Goal: Task Accomplishment & Management: Manage account settings

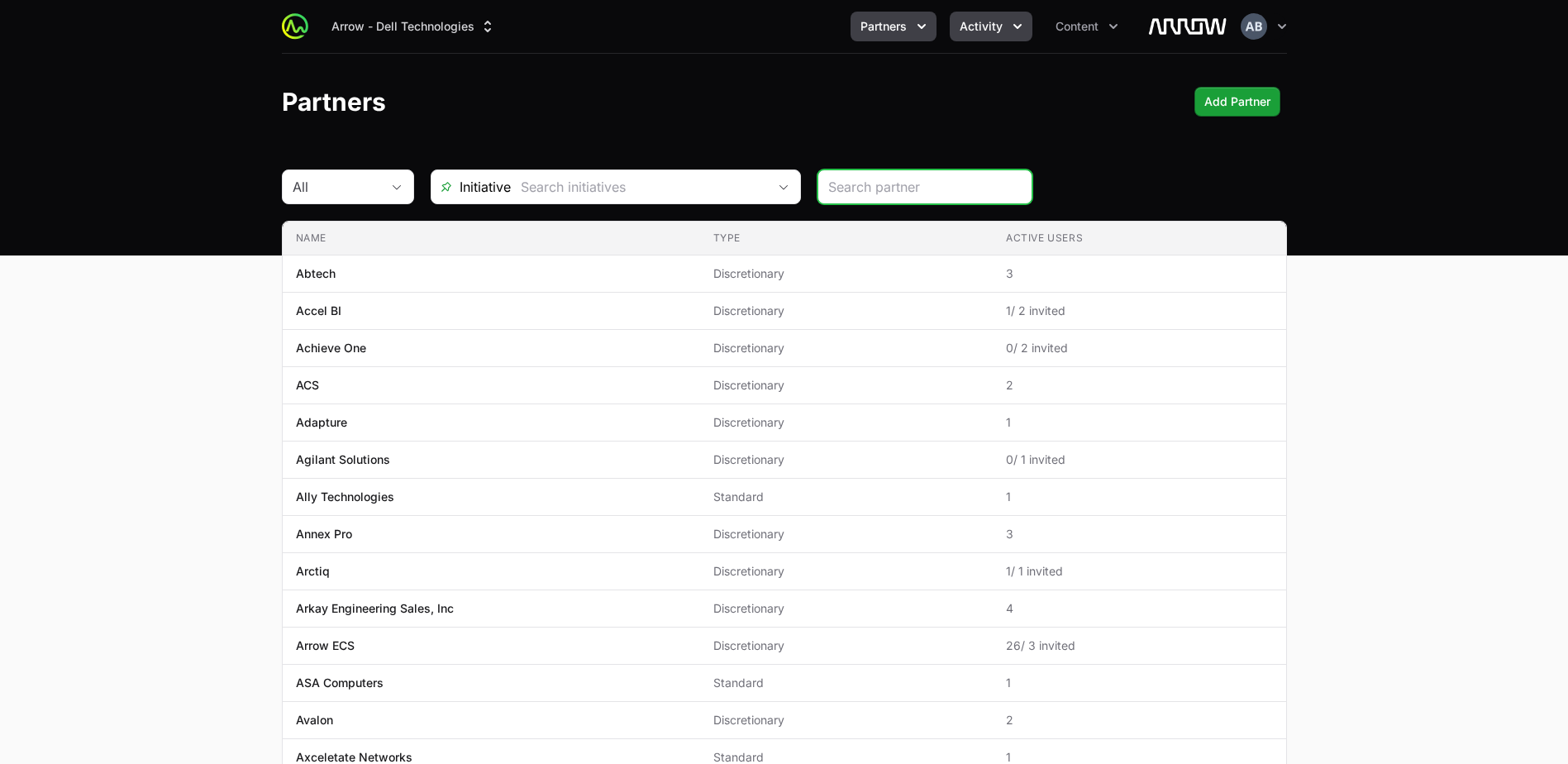
click at [1001, 37] on button "Activity" at bounding box center [991, 26] width 83 height 30
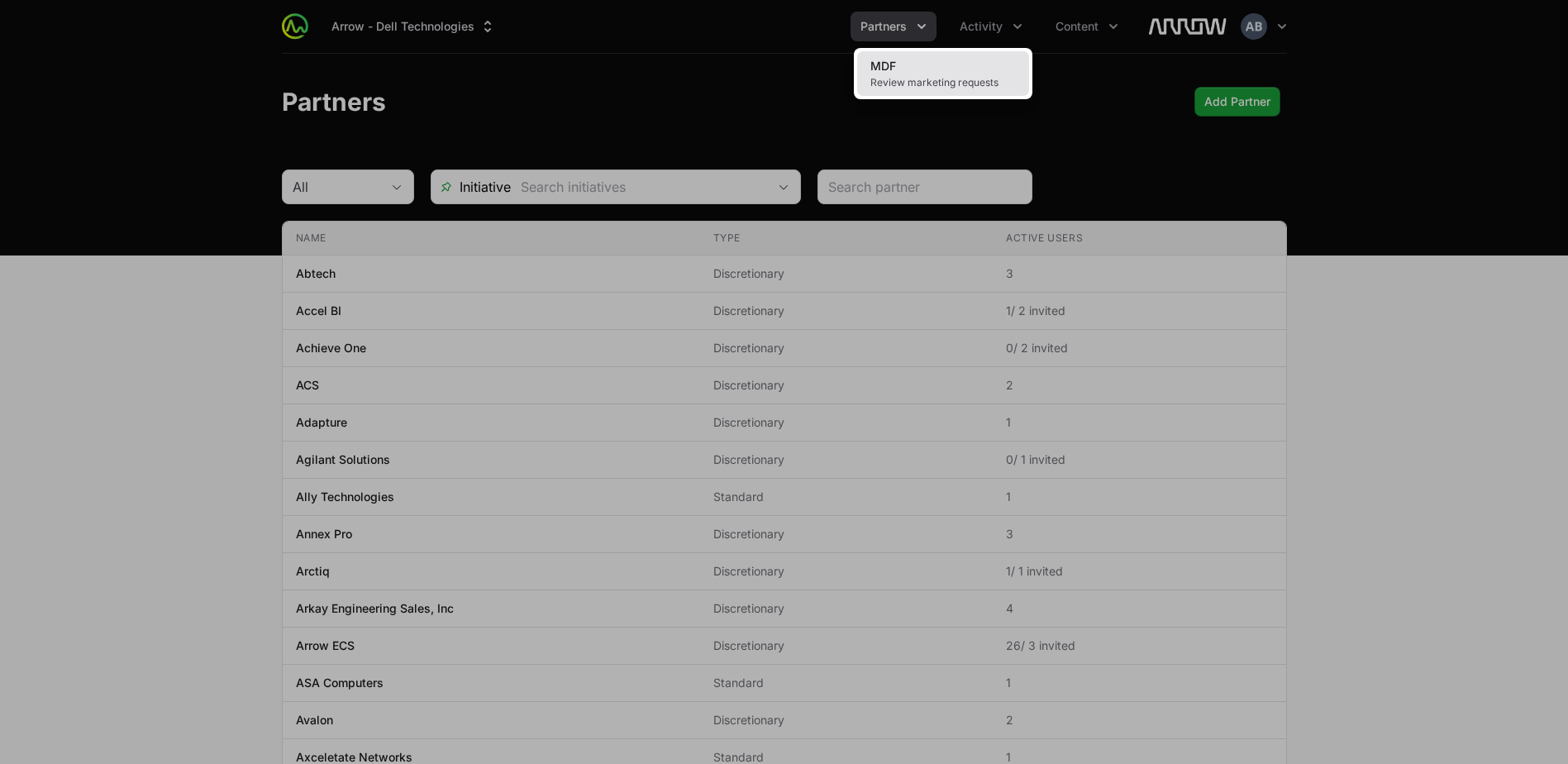
click at [982, 82] on span "Review marketing requests" at bounding box center [943, 83] width 146 height 13
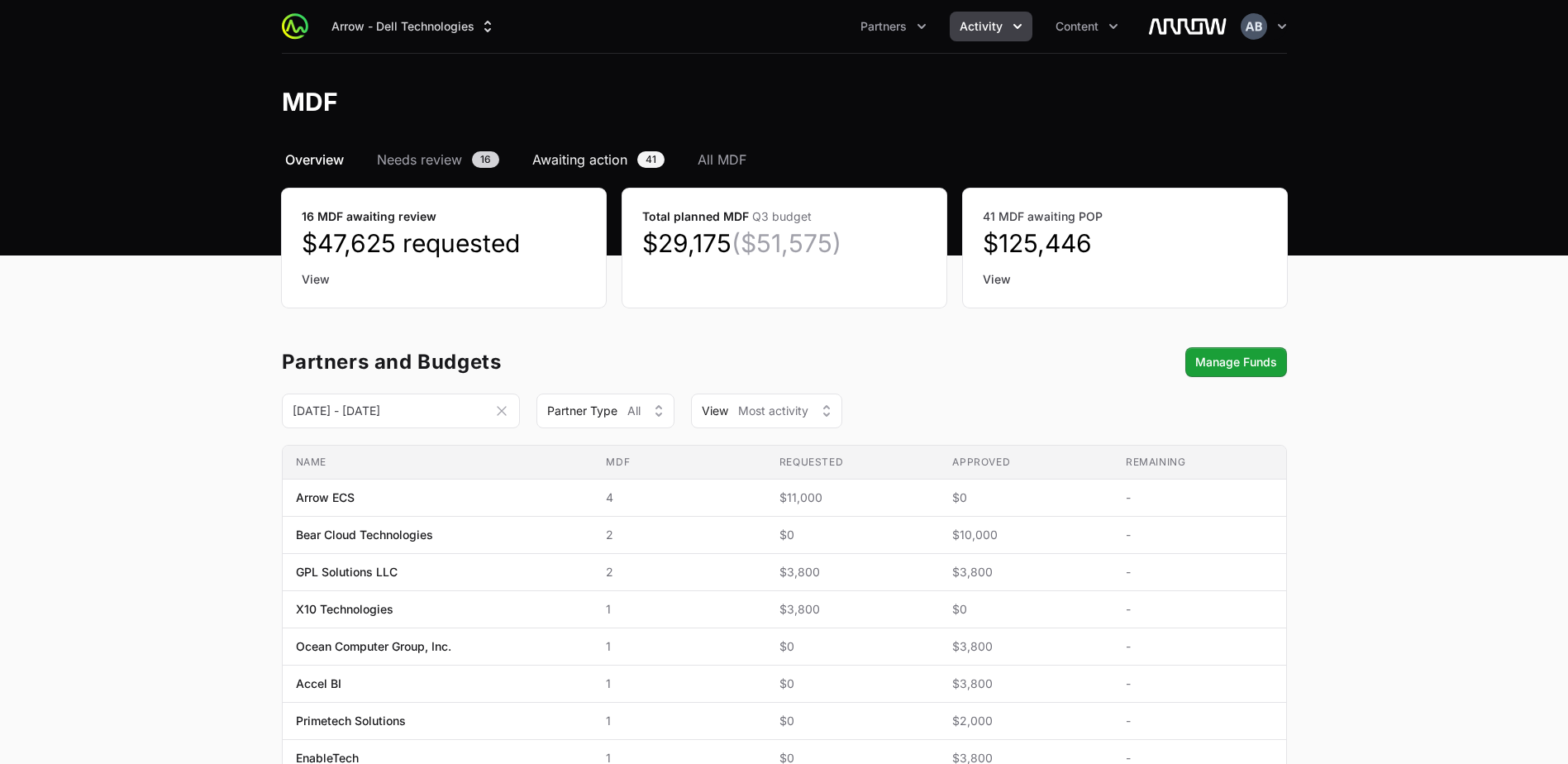
click at [583, 153] on span "Awaiting action" at bounding box center [580, 159] width 95 height 20
click at [479, 153] on span "16" at bounding box center [486, 159] width 27 height 17
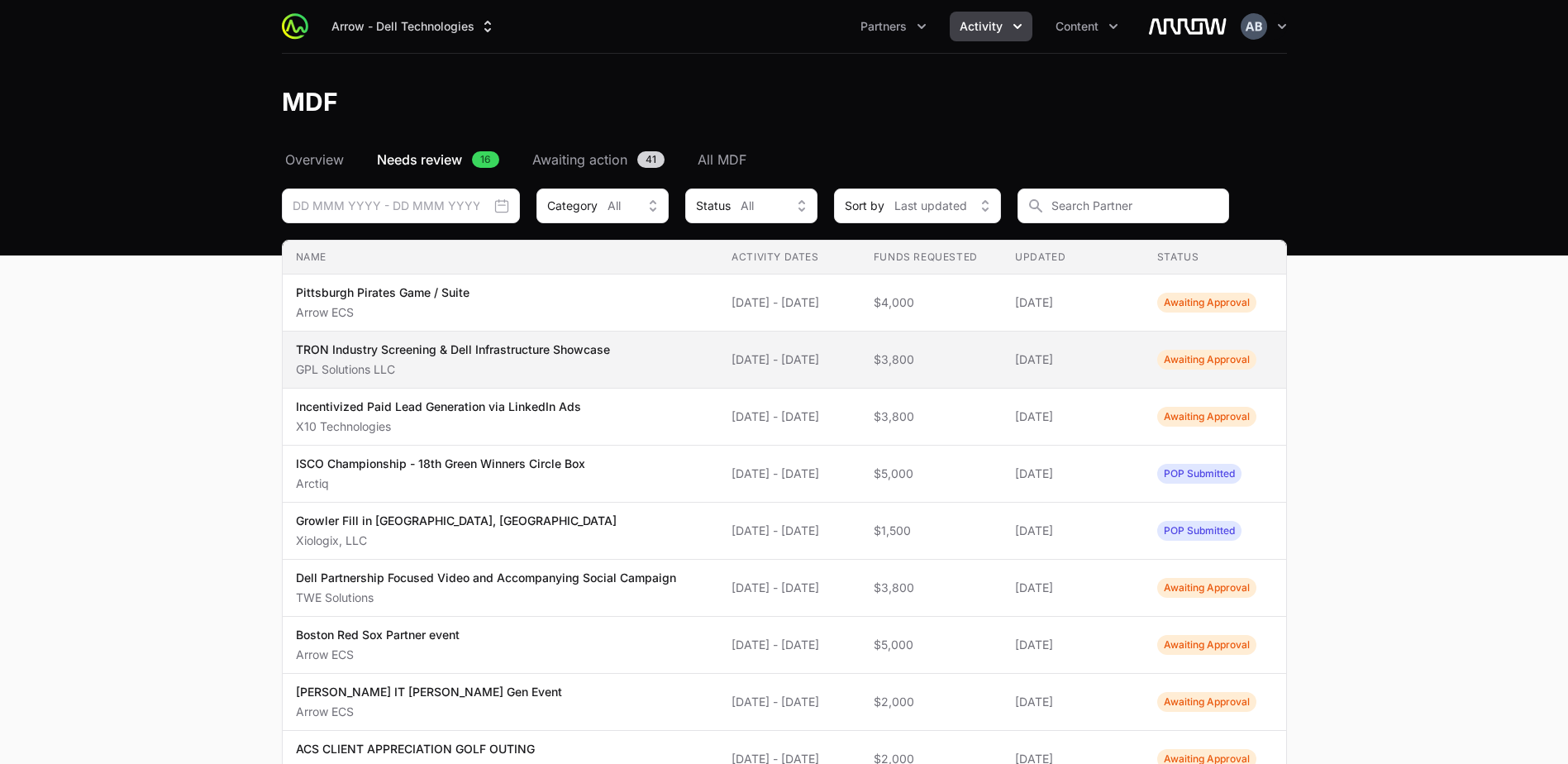
click at [599, 368] on p "GPL Solutions LLC" at bounding box center [453, 370] width 314 height 17
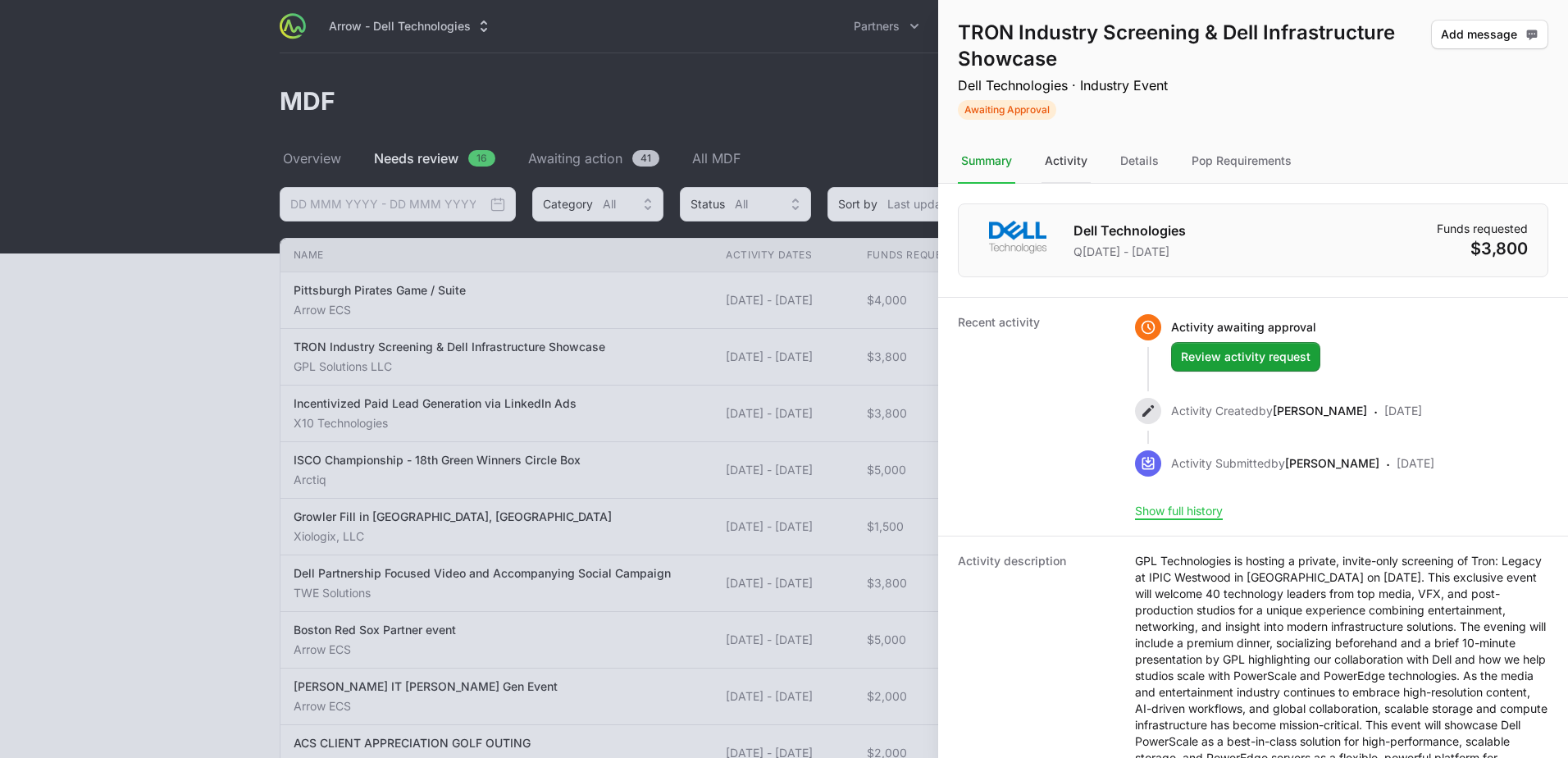
click at [1117, 157] on div "Activity" at bounding box center [1140, 161] width 45 height 44
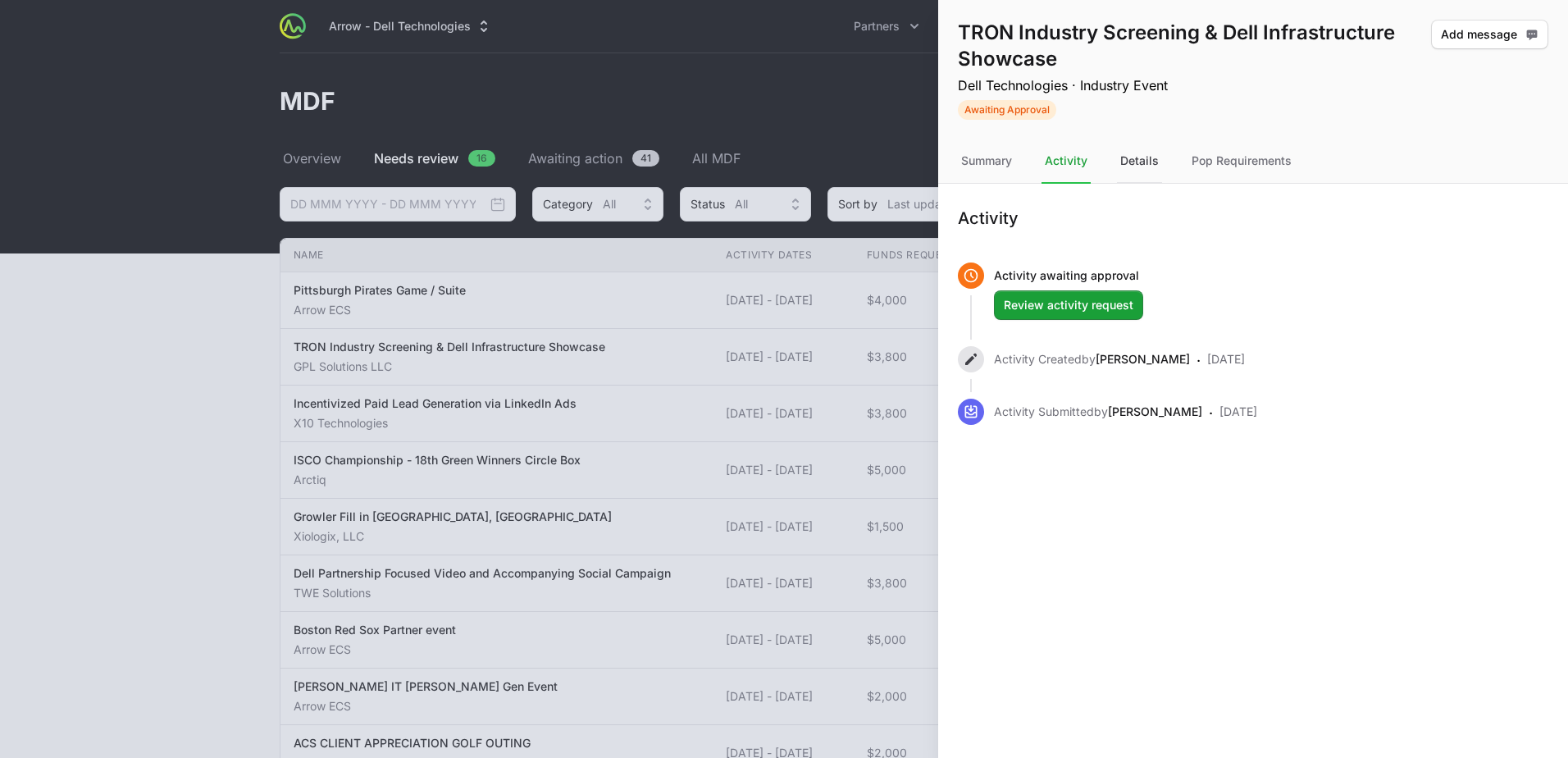
click at [1188, 161] on div "Details" at bounding box center [1241, 161] width 106 height 44
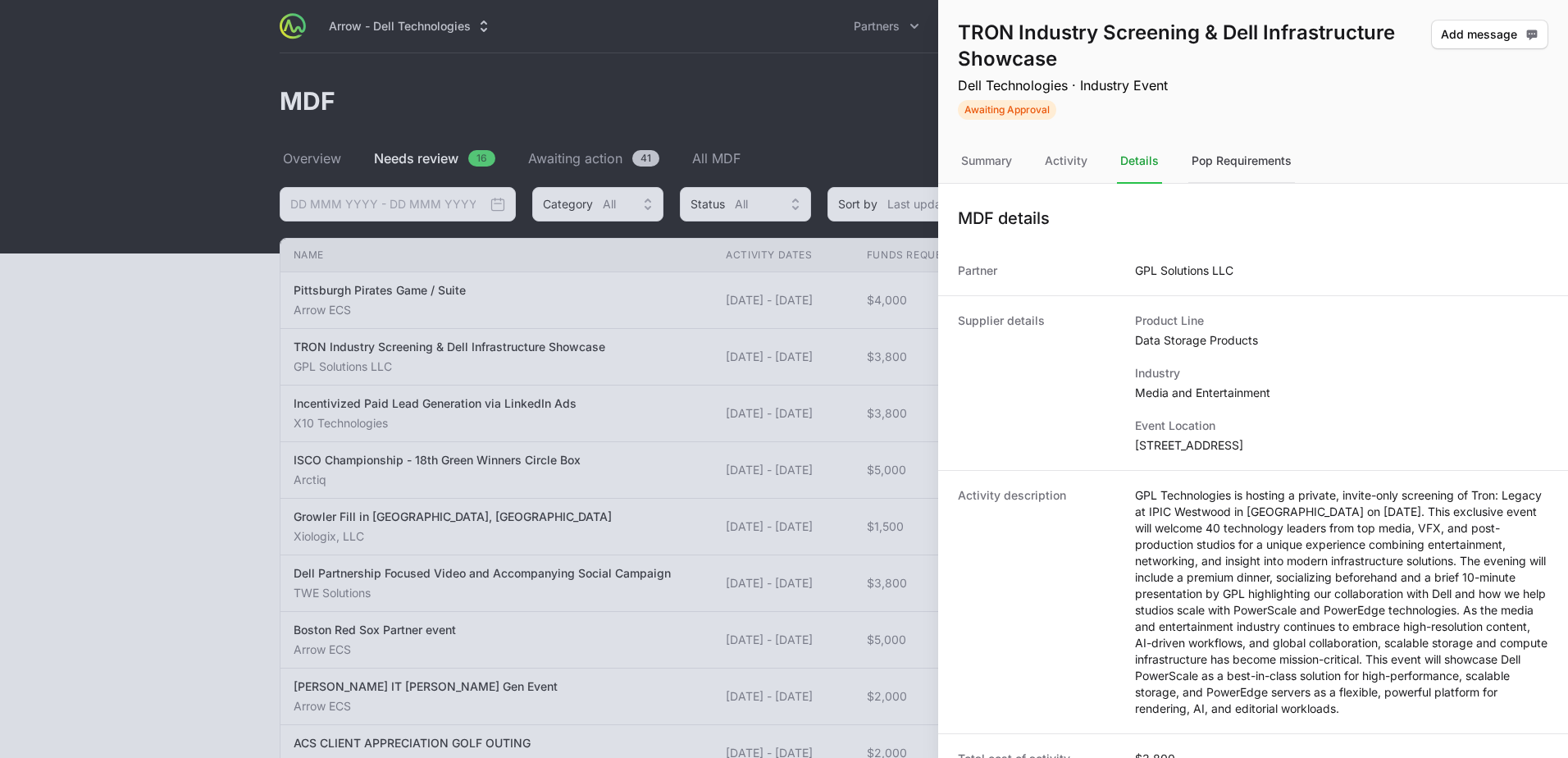
click at [1237, 166] on div "Pop Requirements" at bounding box center [1241, 161] width 106 height 44
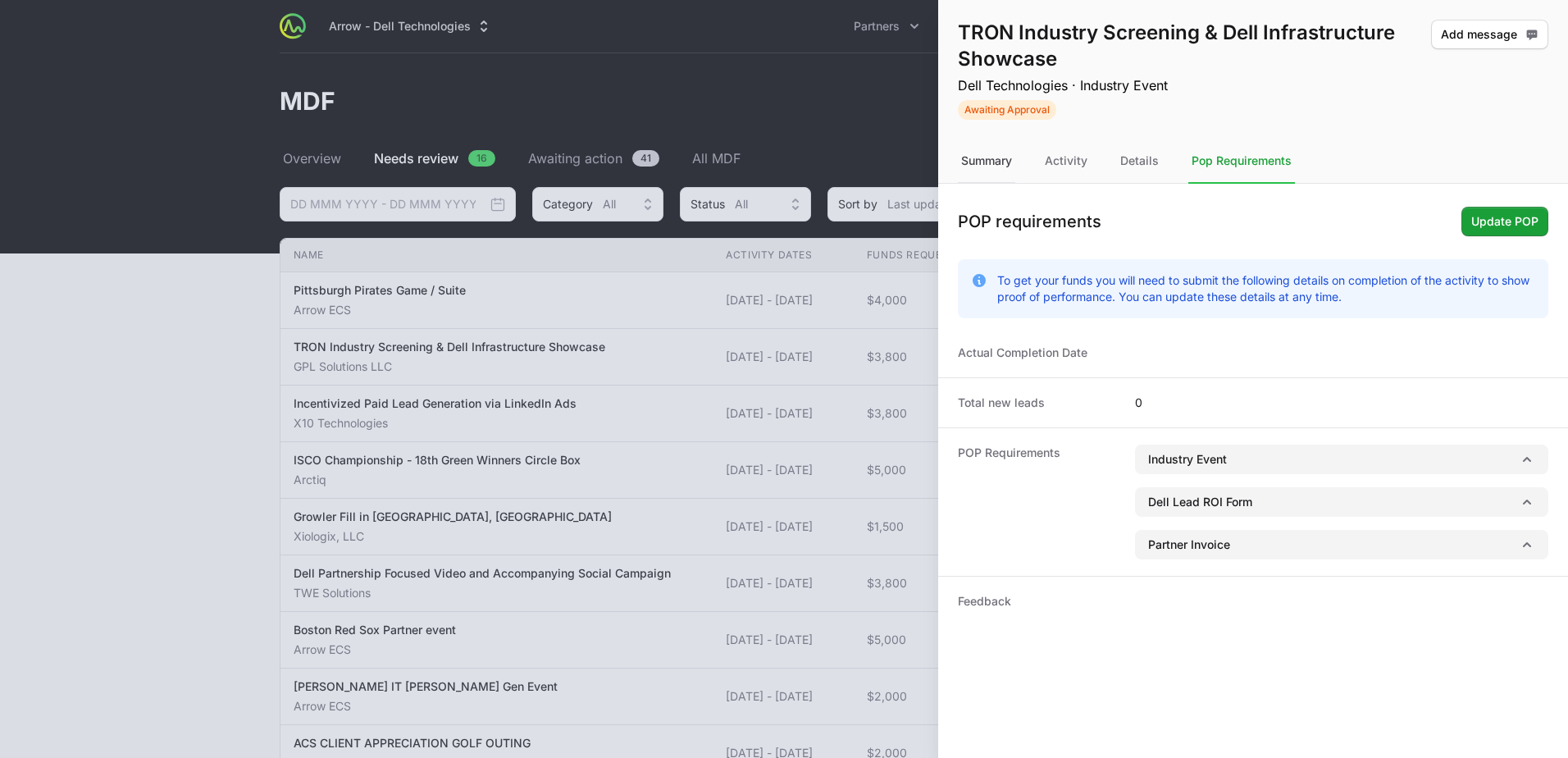
click at [1041, 166] on div "Summary" at bounding box center [1065, 161] width 49 height 44
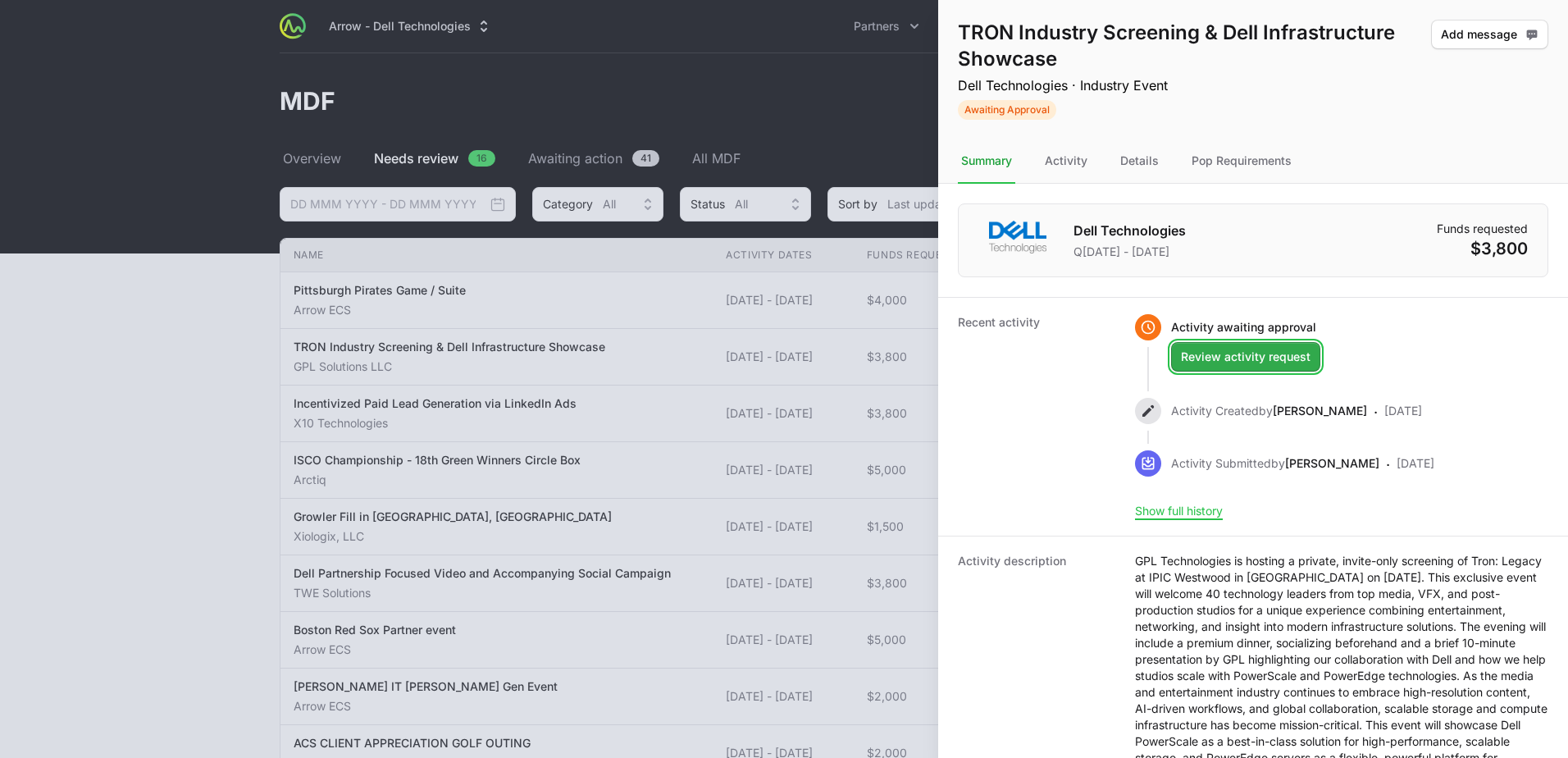
click at [1287, 360] on span "Review activity request" at bounding box center [1245, 357] width 130 height 20
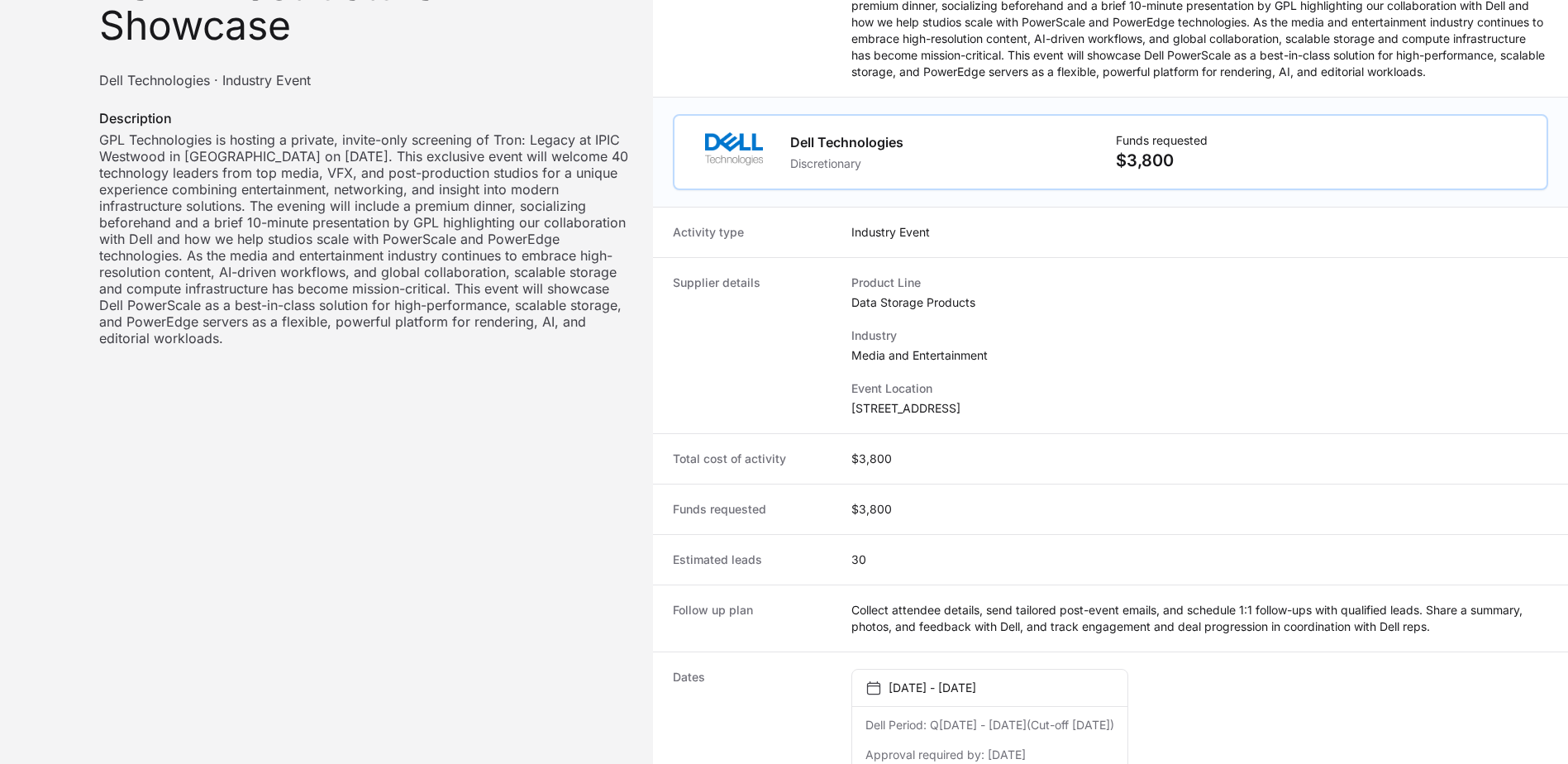
scroll to position [549, 0]
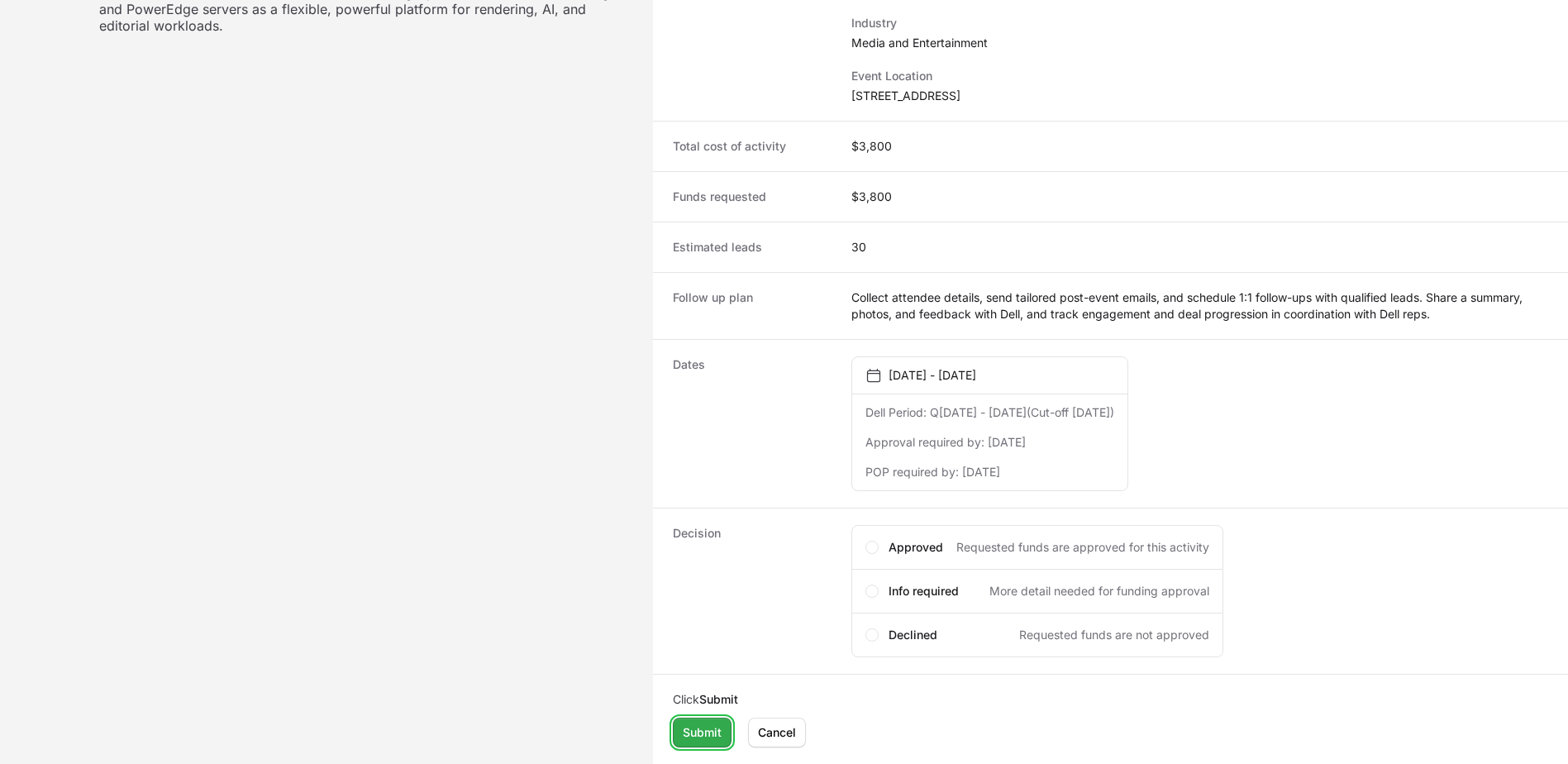
click at [695, 738] on span "Submit" at bounding box center [702, 733] width 39 height 20
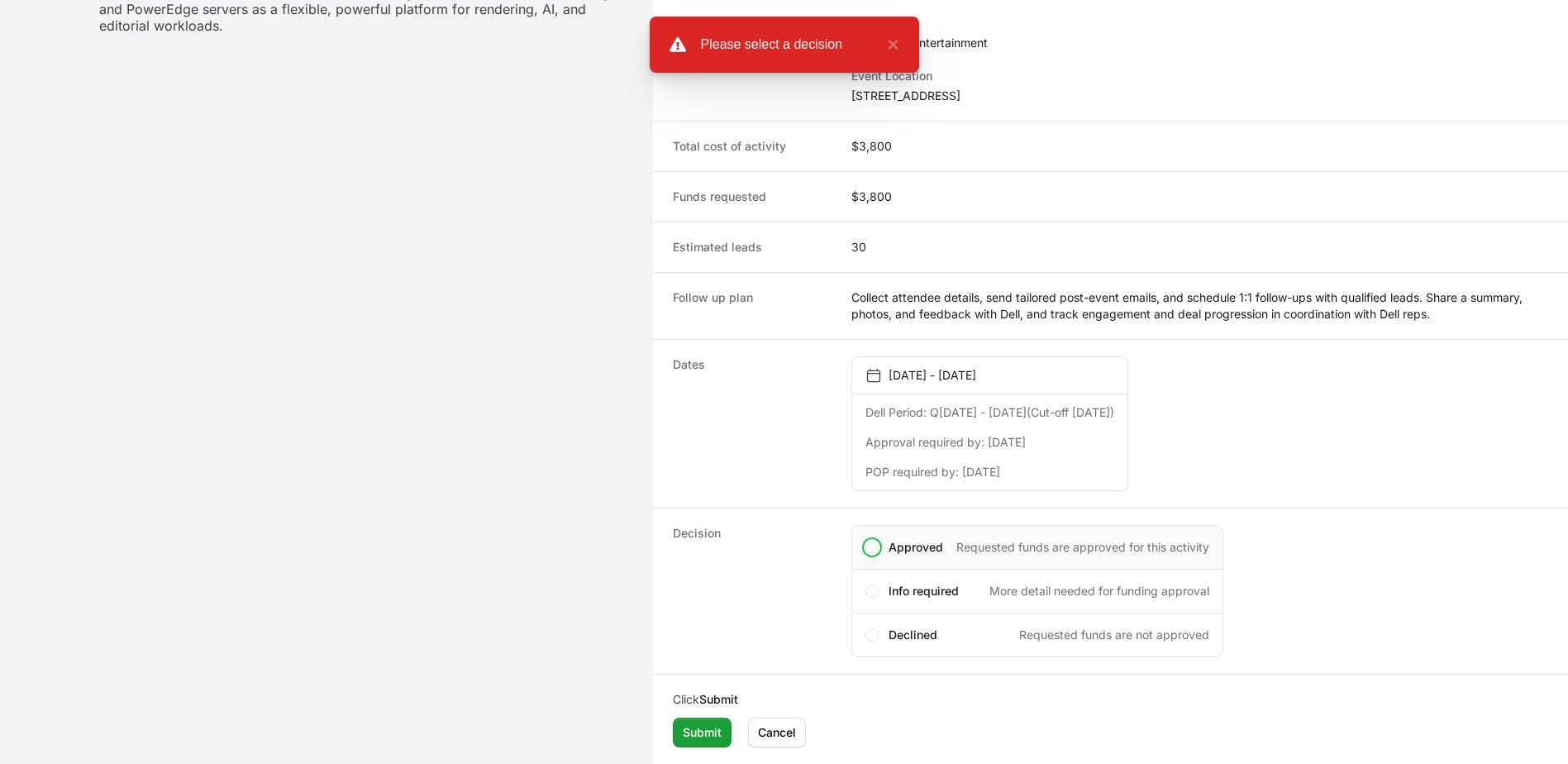
click at [878, 542] on div "Approved Requested funds are approved for this activity" at bounding box center [1037, 547] width 372 height 45
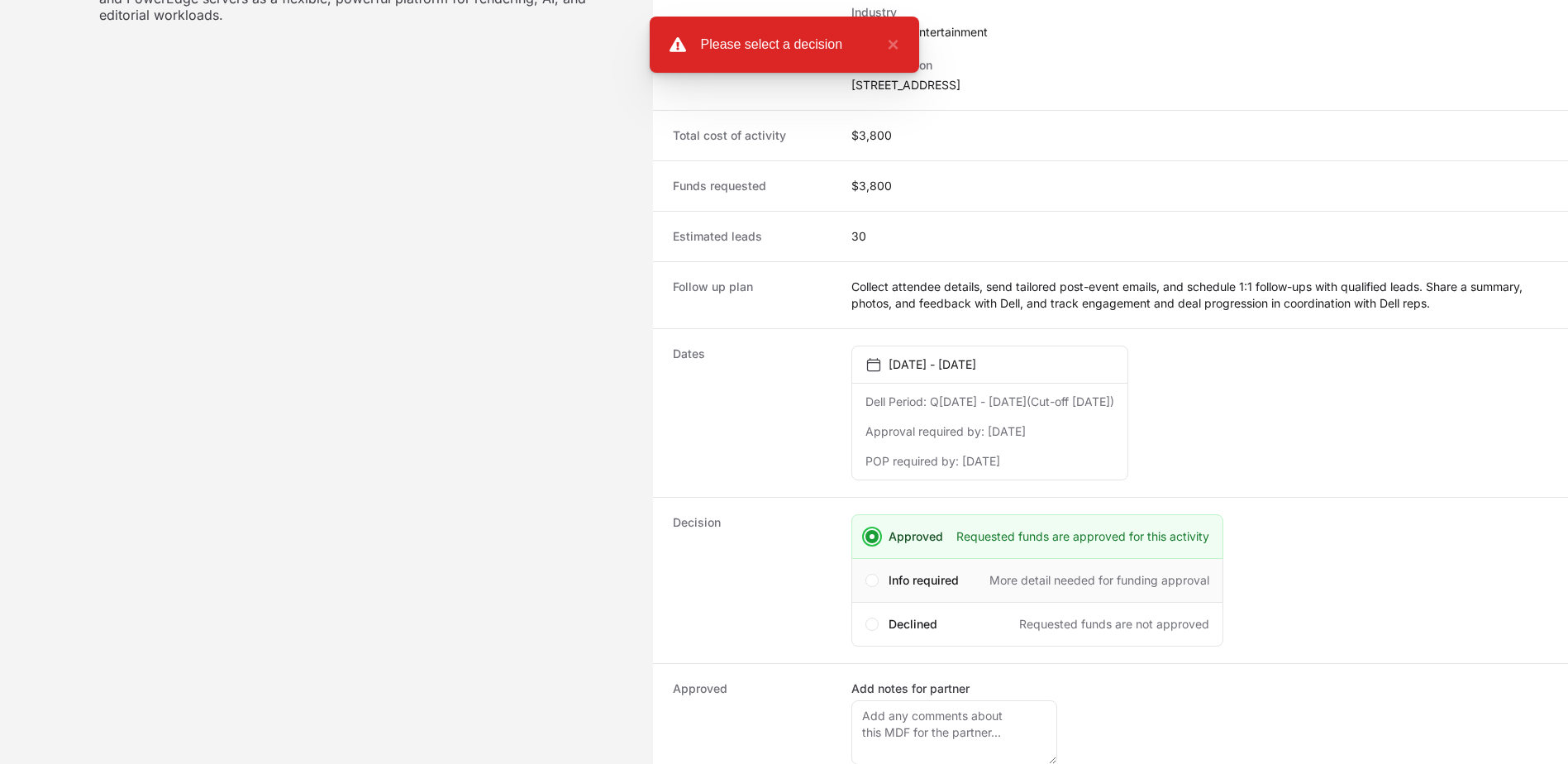
scroll to position [667, 0]
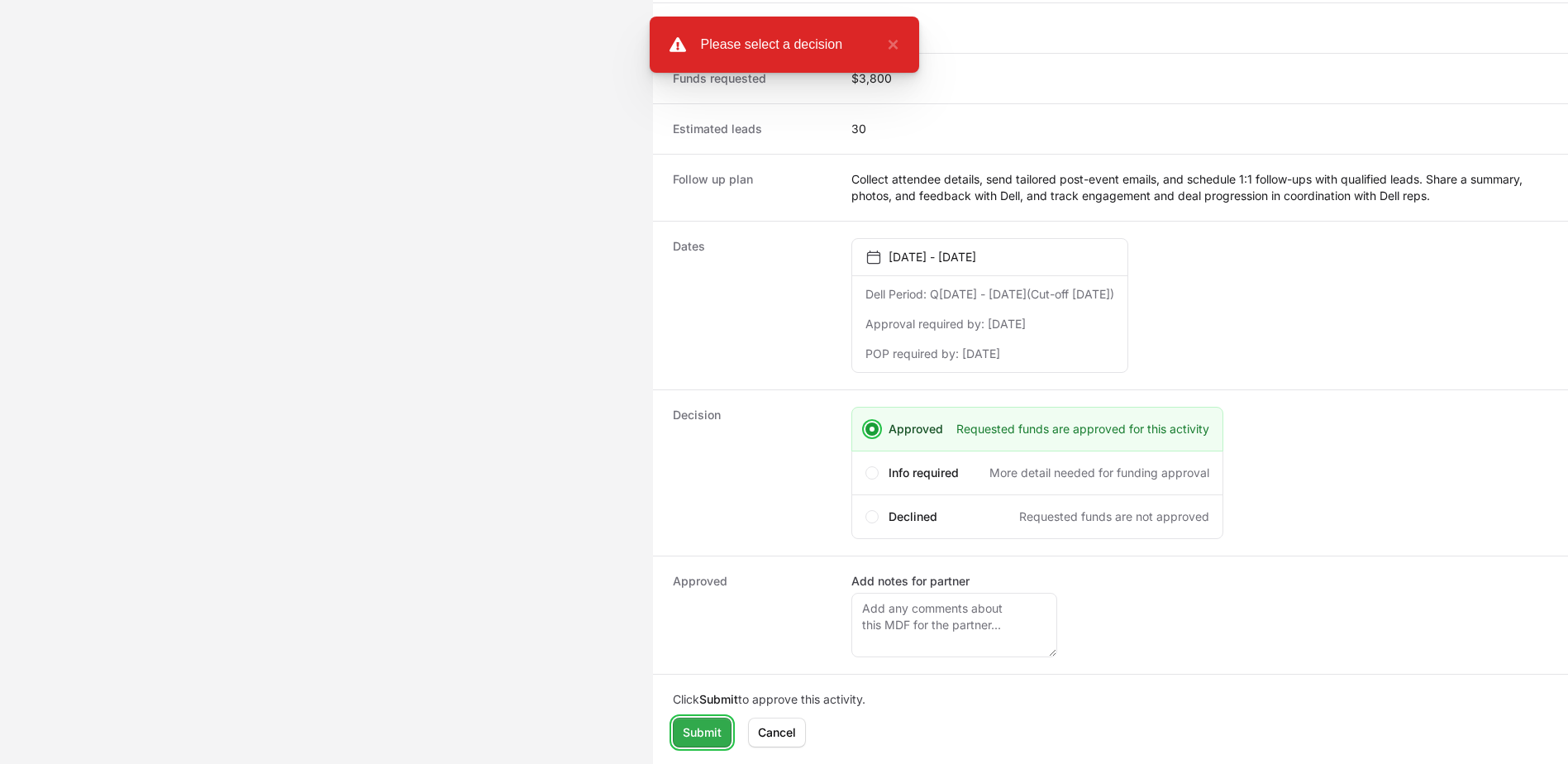
click at [719, 731] on span "Submit" at bounding box center [702, 733] width 39 height 20
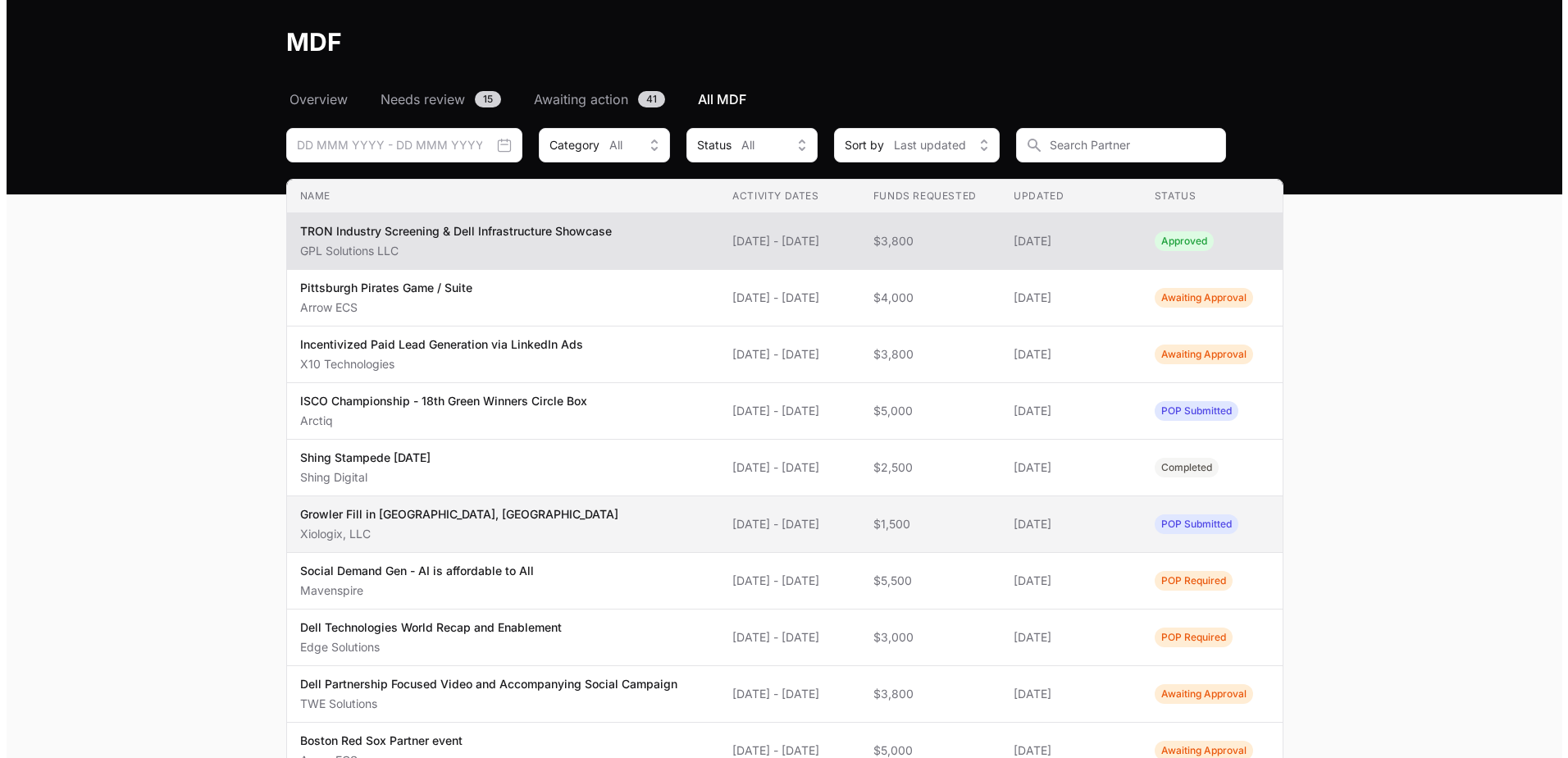
scroll to position [88, 0]
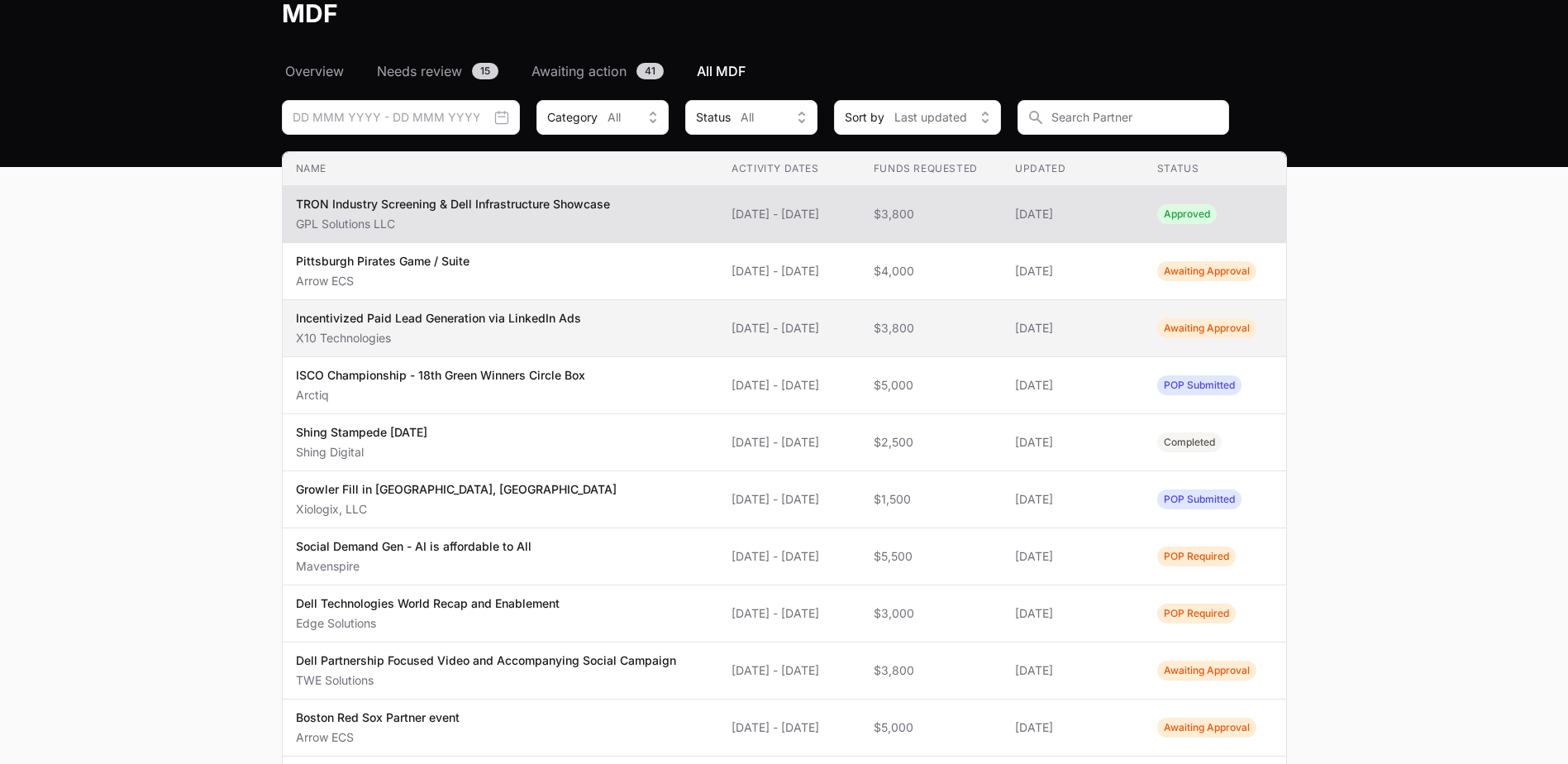
click at [999, 344] on td "Funds Requested $3,800" at bounding box center [932, 329] width 142 height 57
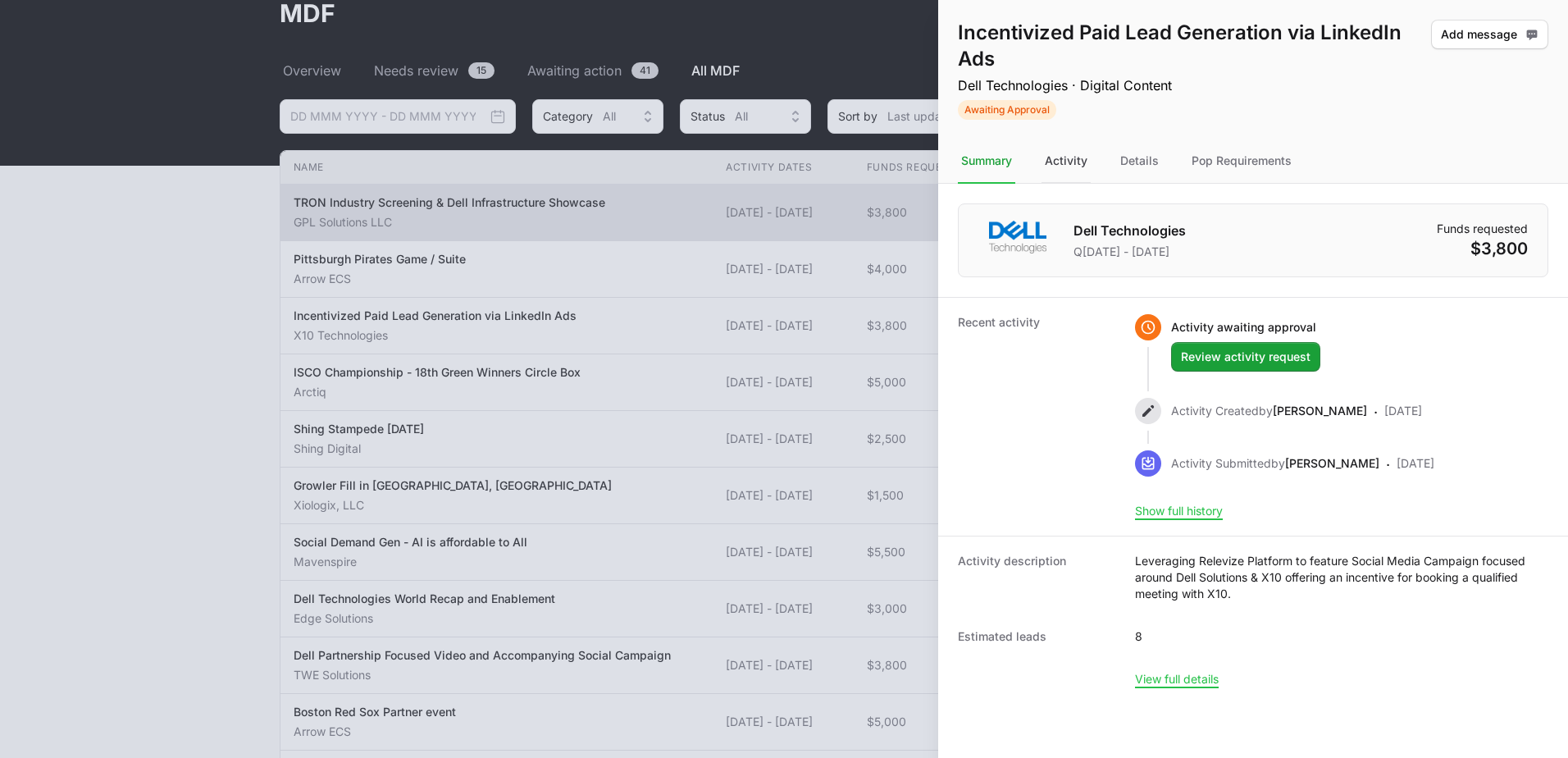
click at [1117, 165] on div "Activity" at bounding box center [1140, 161] width 45 height 44
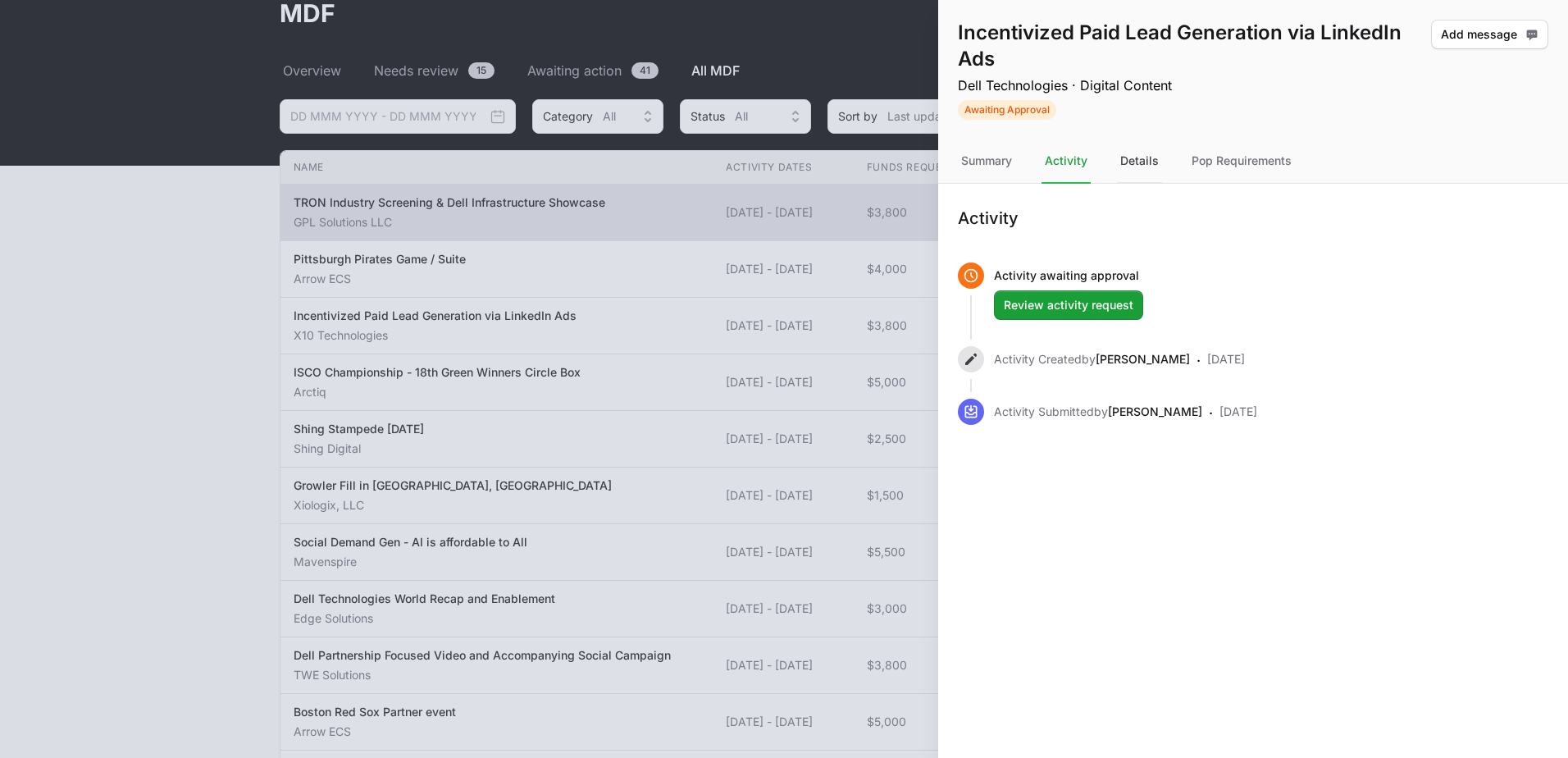
click at [1188, 162] on div "Details" at bounding box center [1241, 161] width 106 height 44
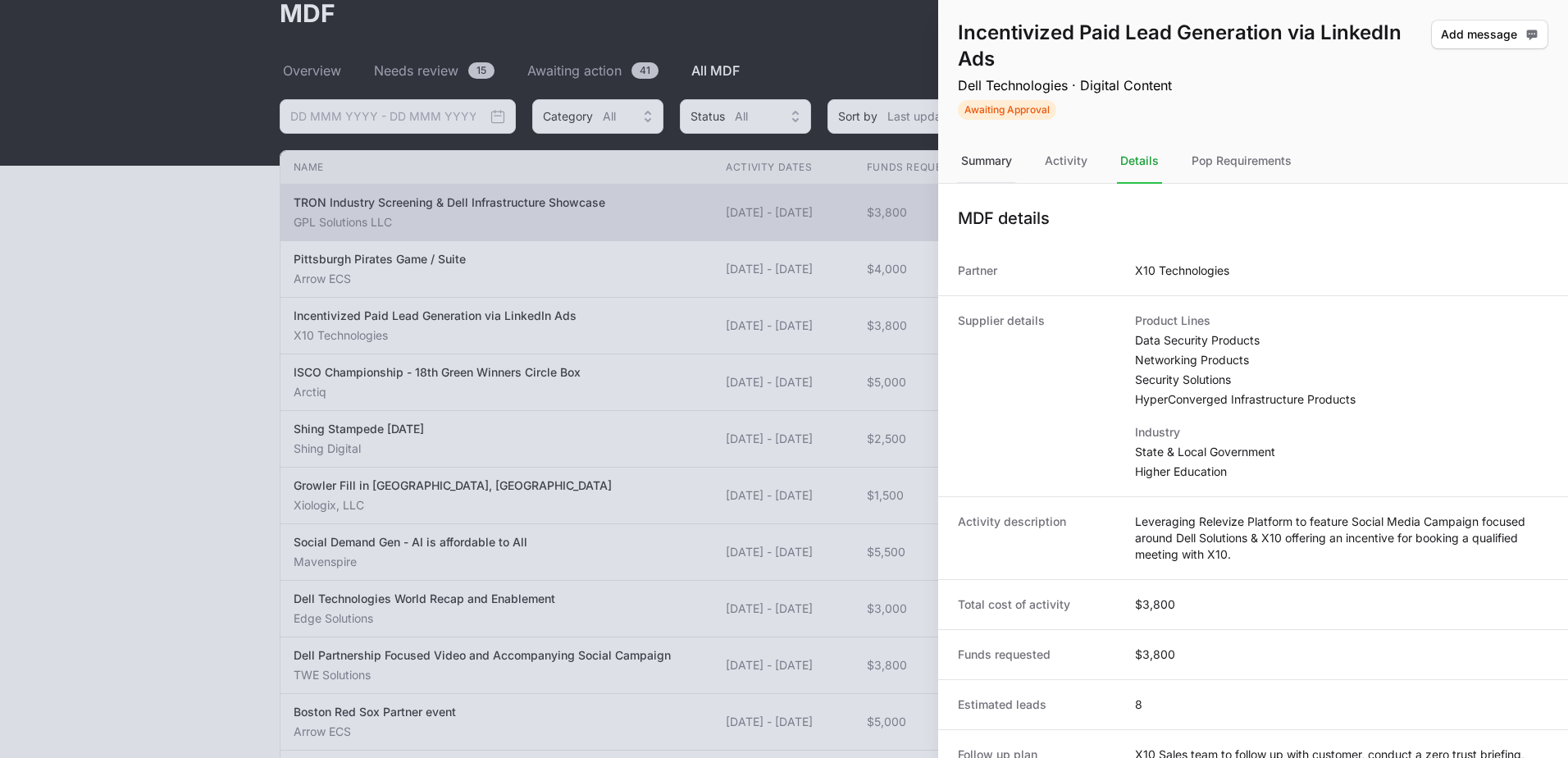
click at [1041, 173] on div "Summary" at bounding box center [1065, 161] width 49 height 44
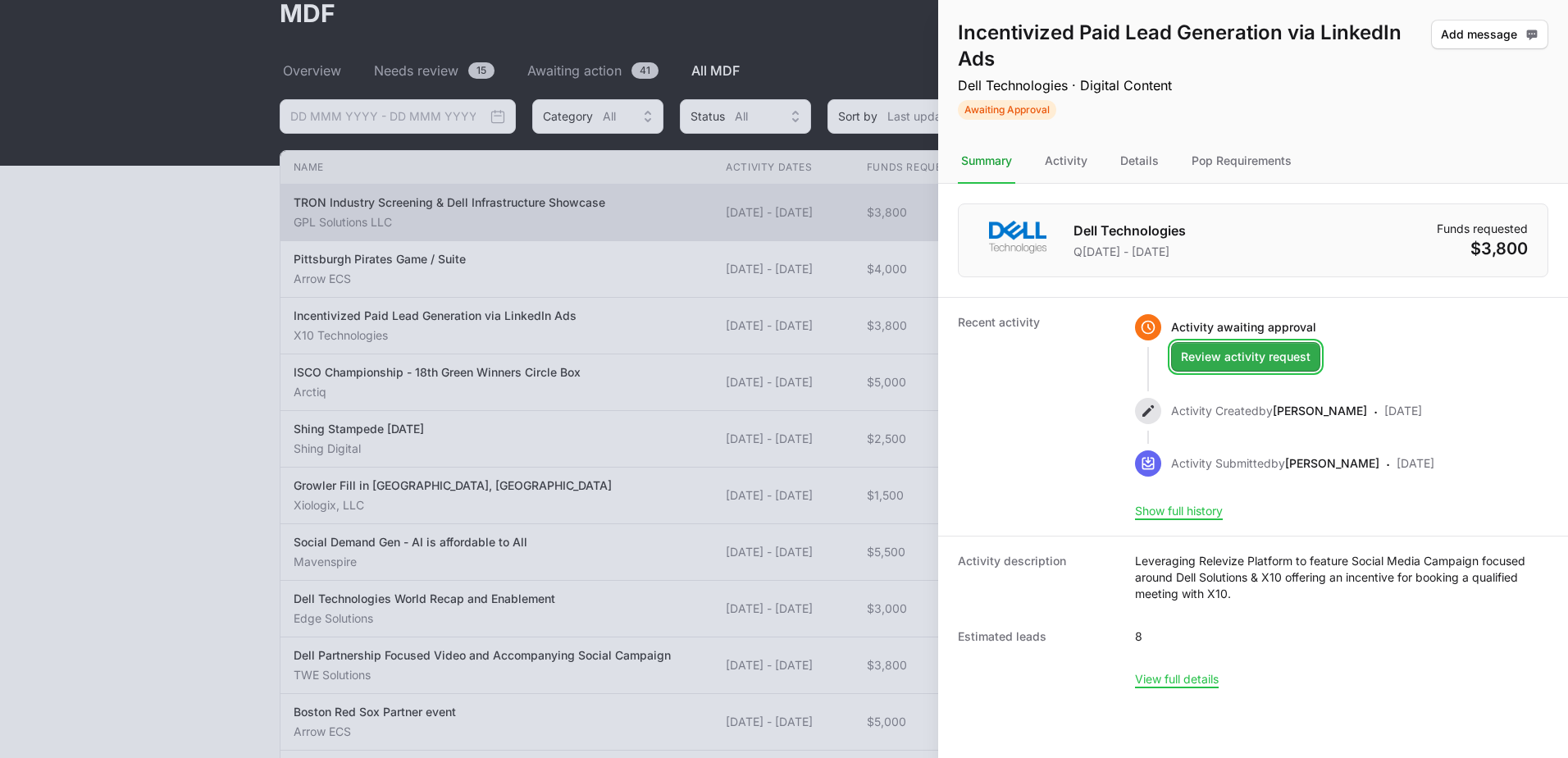
click at [1218, 370] on button "Review activity request" at bounding box center [1245, 356] width 149 height 29
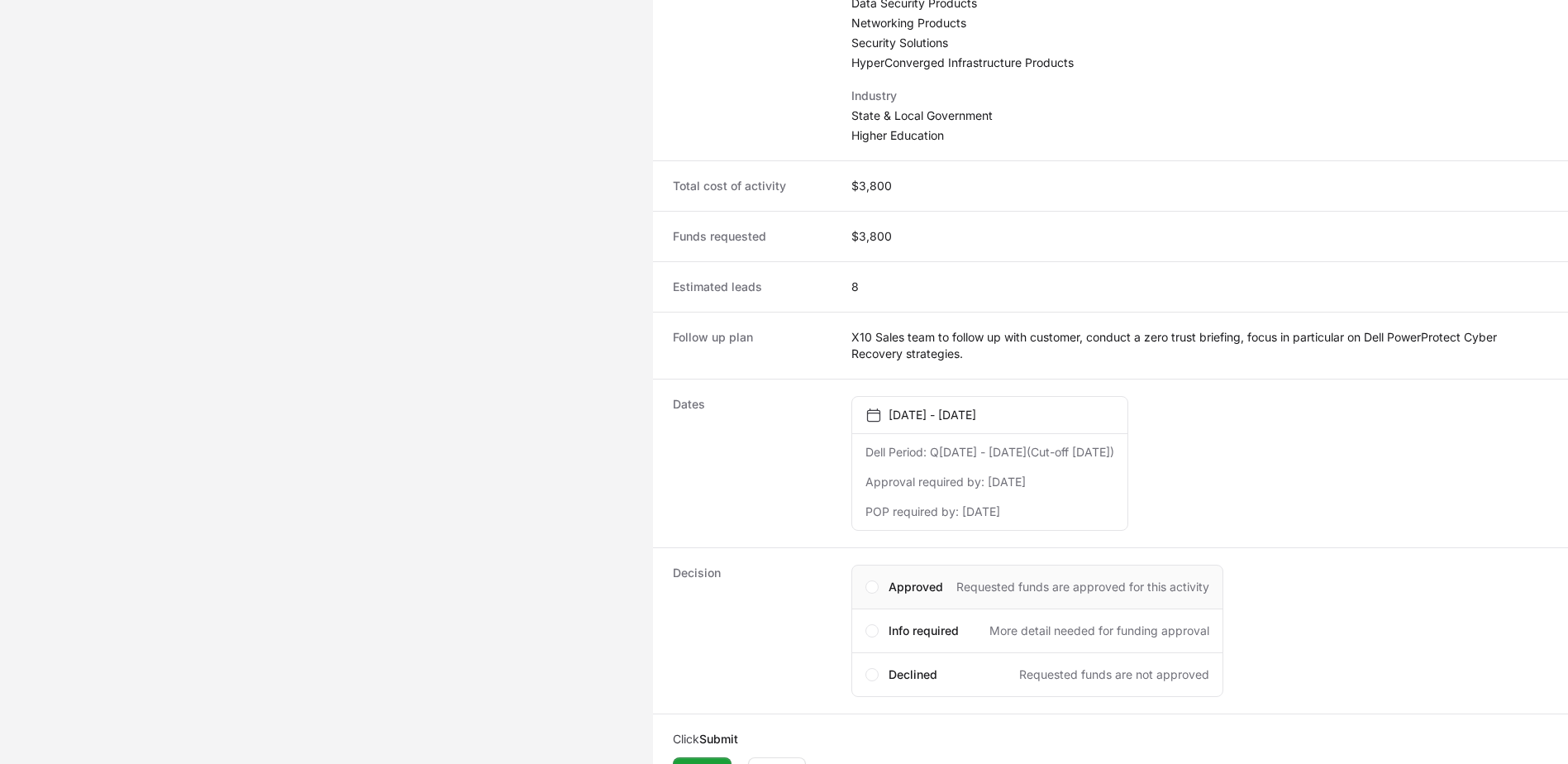
scroll to position [476, 0]
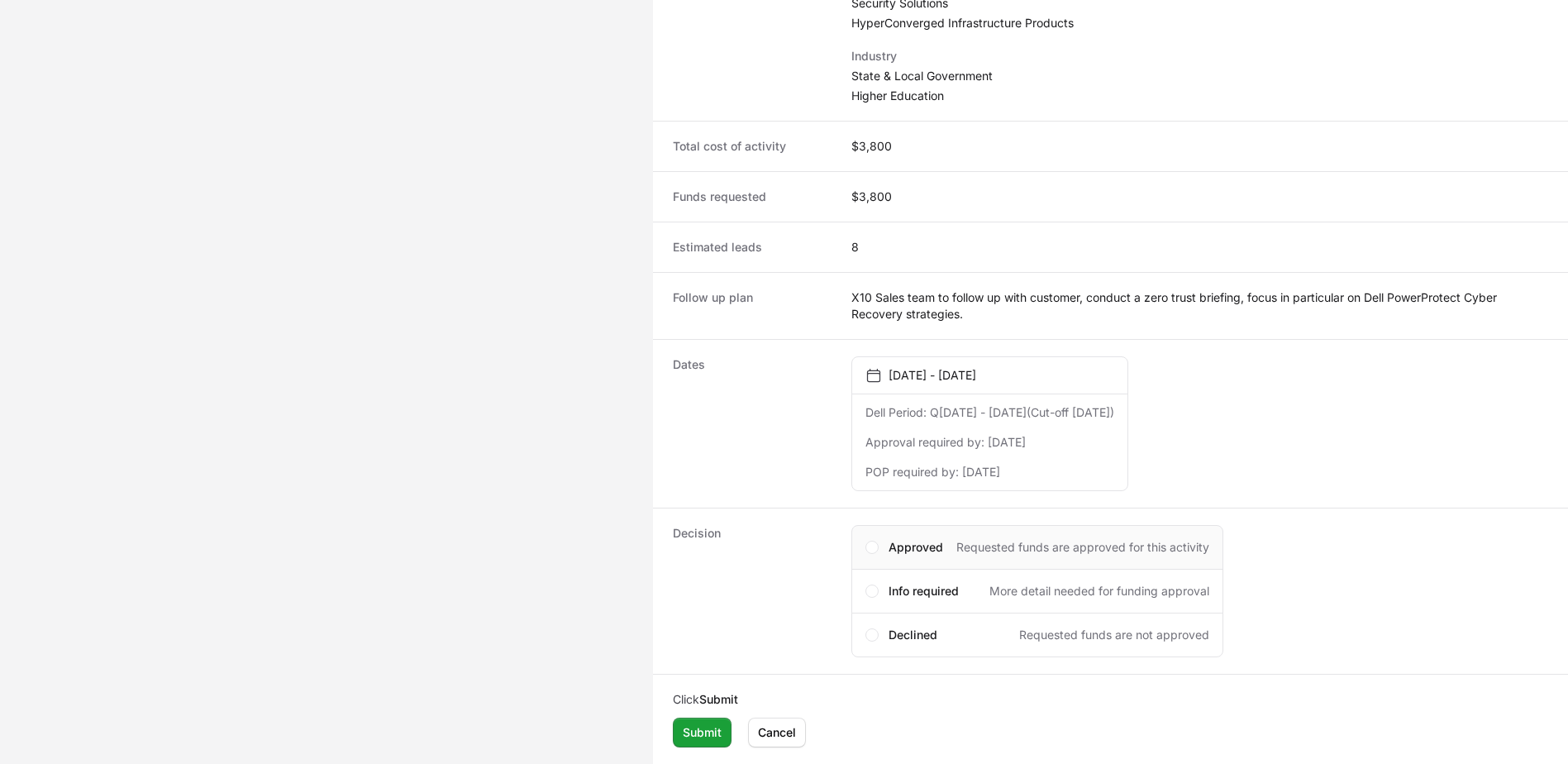
click at [930, 547] on span "Approved" at bounding box center [916, 547] width 55 height 17
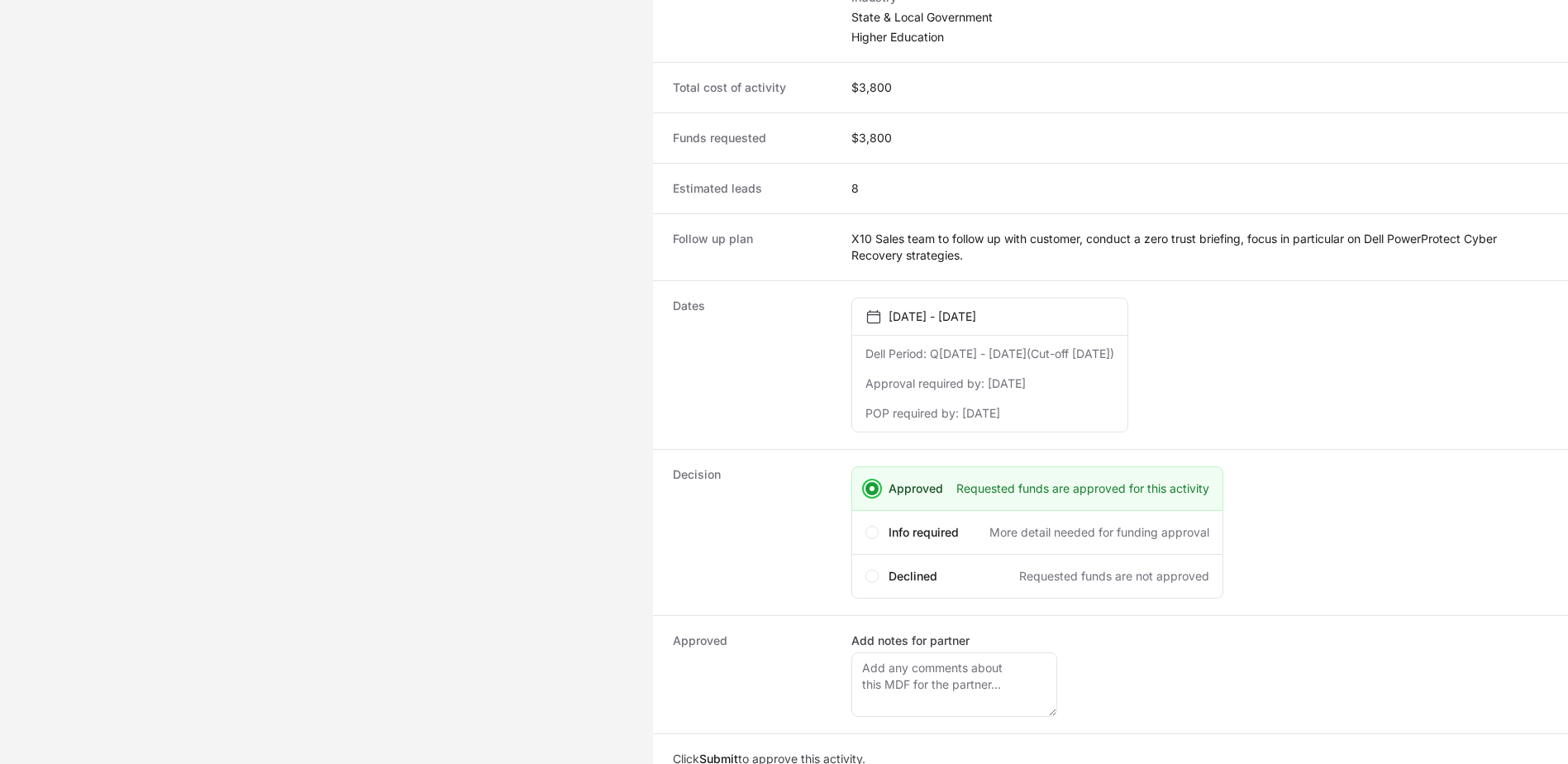
scroll to position [595, 0]
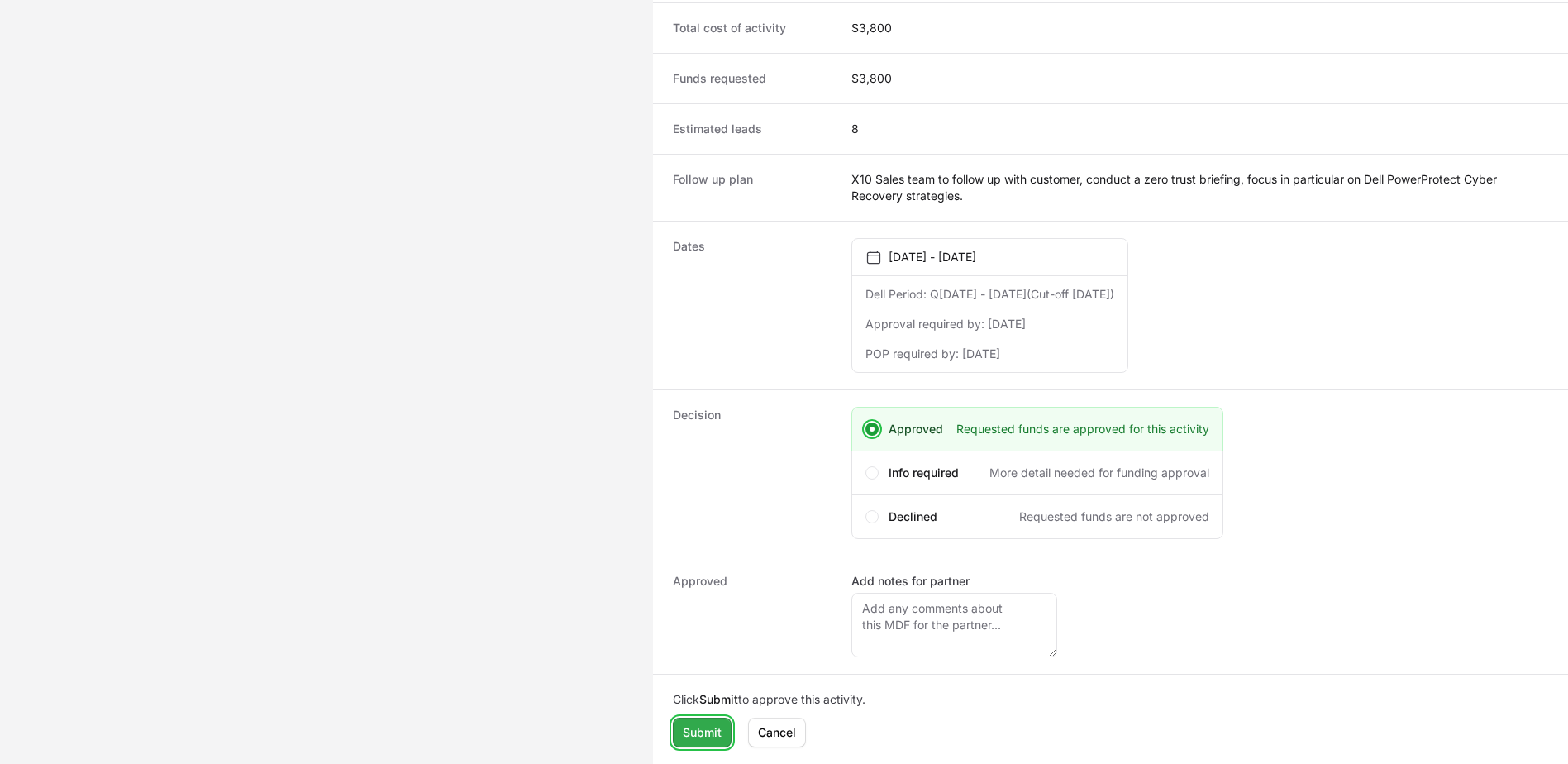
click at [714, 734] on span "Submit" at bounding box center [702, 733] width 39 height 20
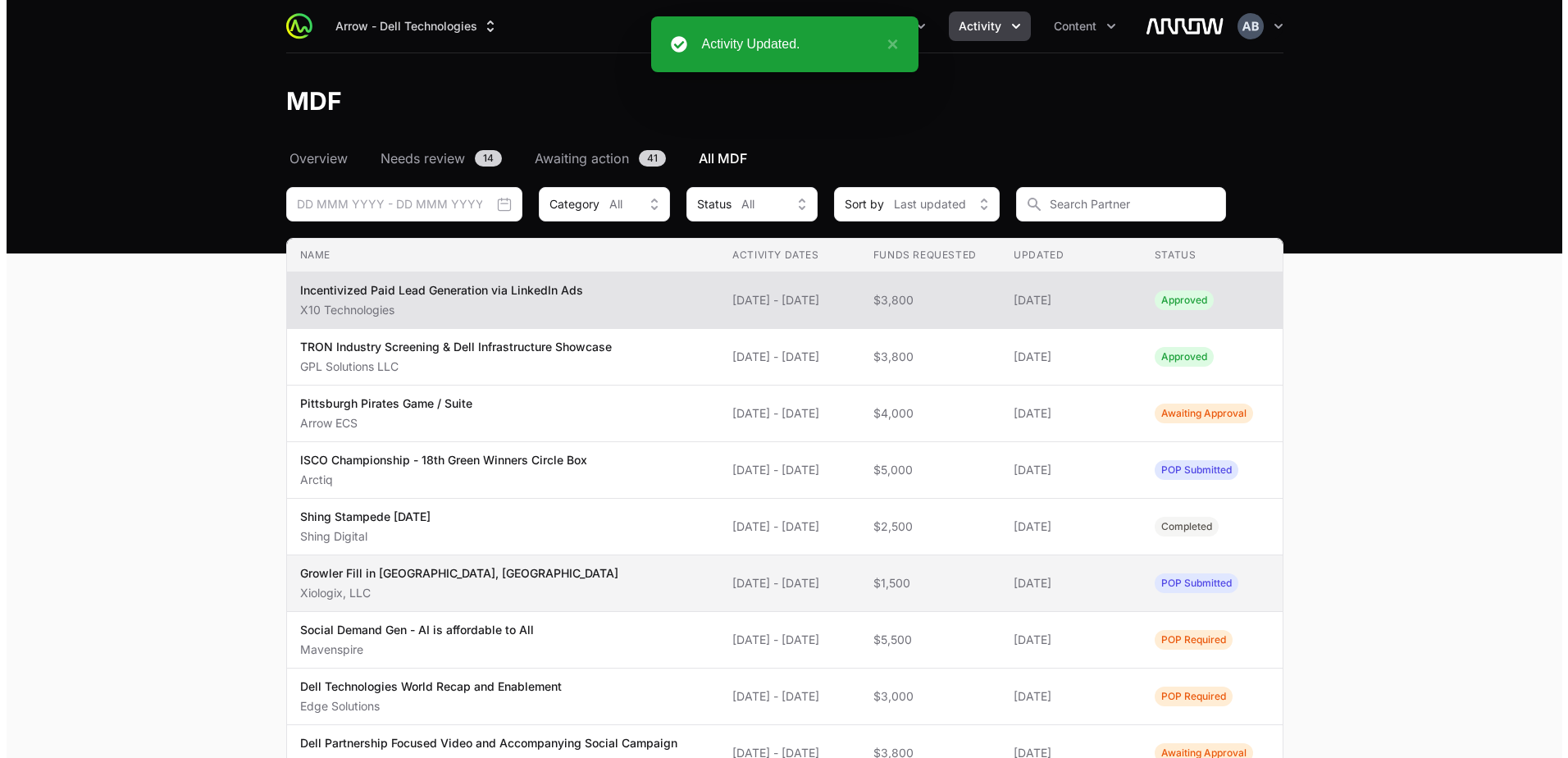
scroll to position [82, 0]
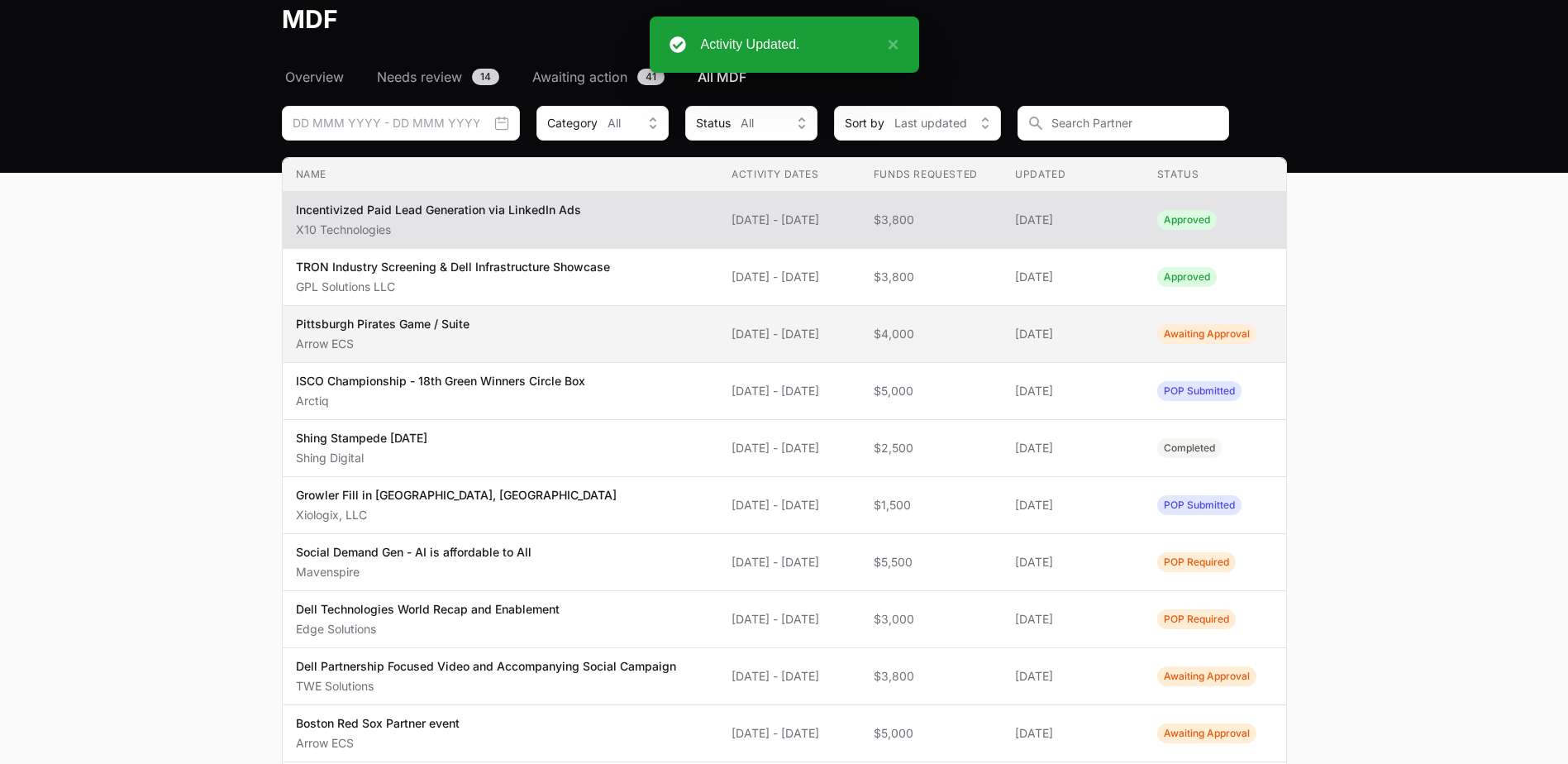
click at [1003, 330] on td "Funds Requested $4,000" at bounding box center [932, 335] width 142 height 57
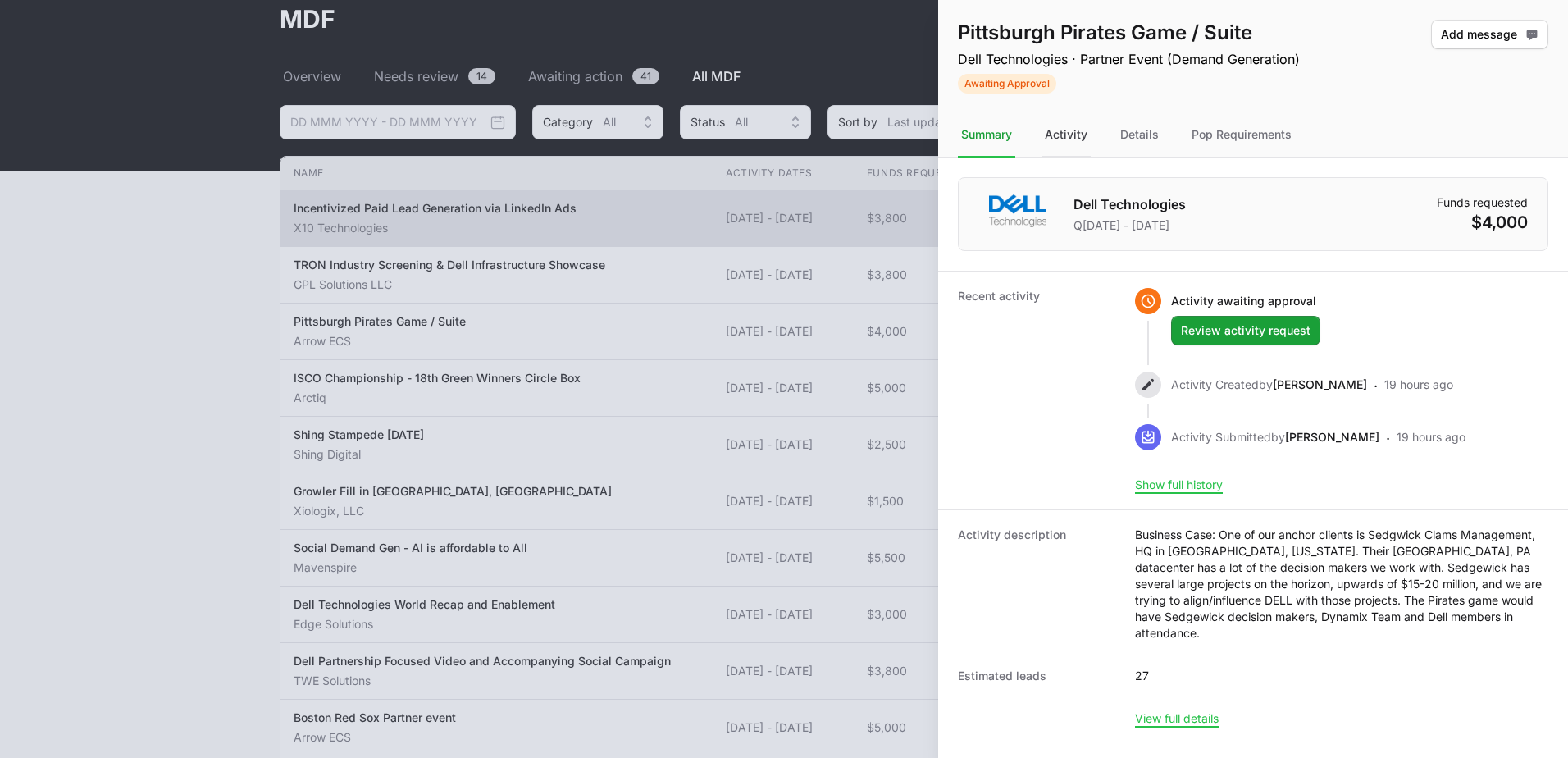
click at [1117, 143] on div "Activity" at bounding box center [1140, 135] width 45 height 44
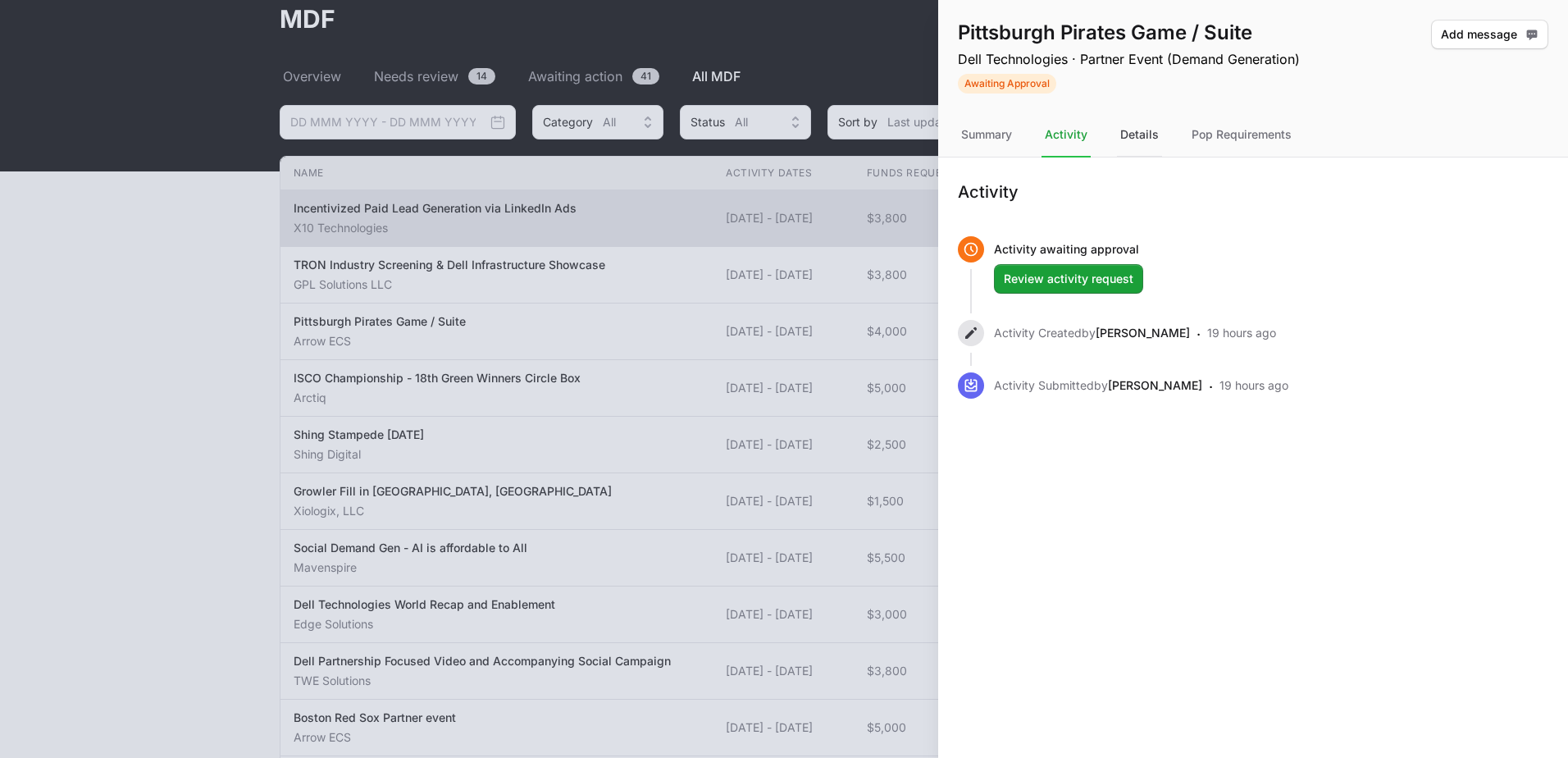
click at [1188, 141] on div "Details" at bounding box center [1241, 135] width 106 height 44
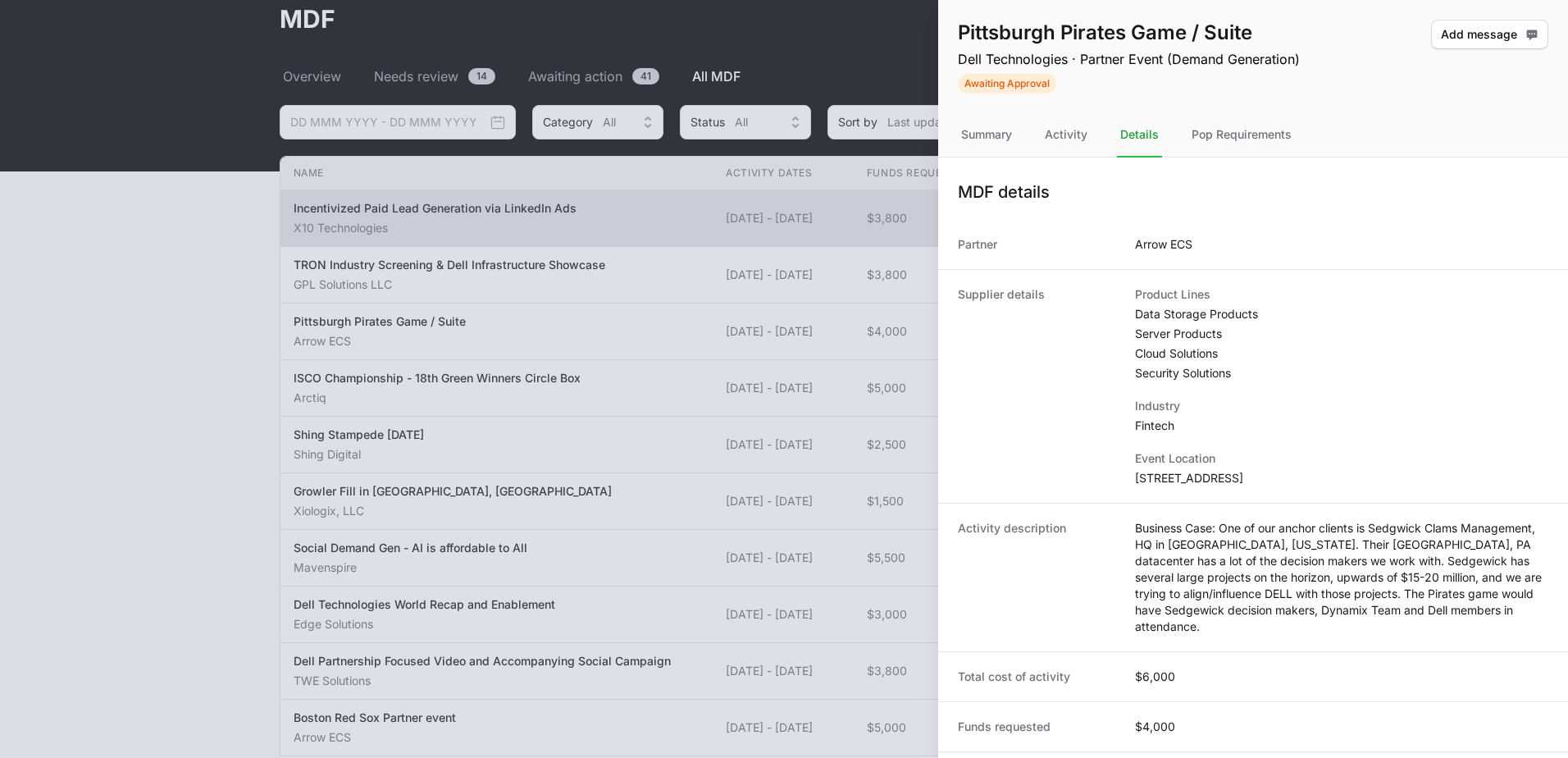
click at [704, 309] on div at bounding box center [784, 379] width 1568 height 758
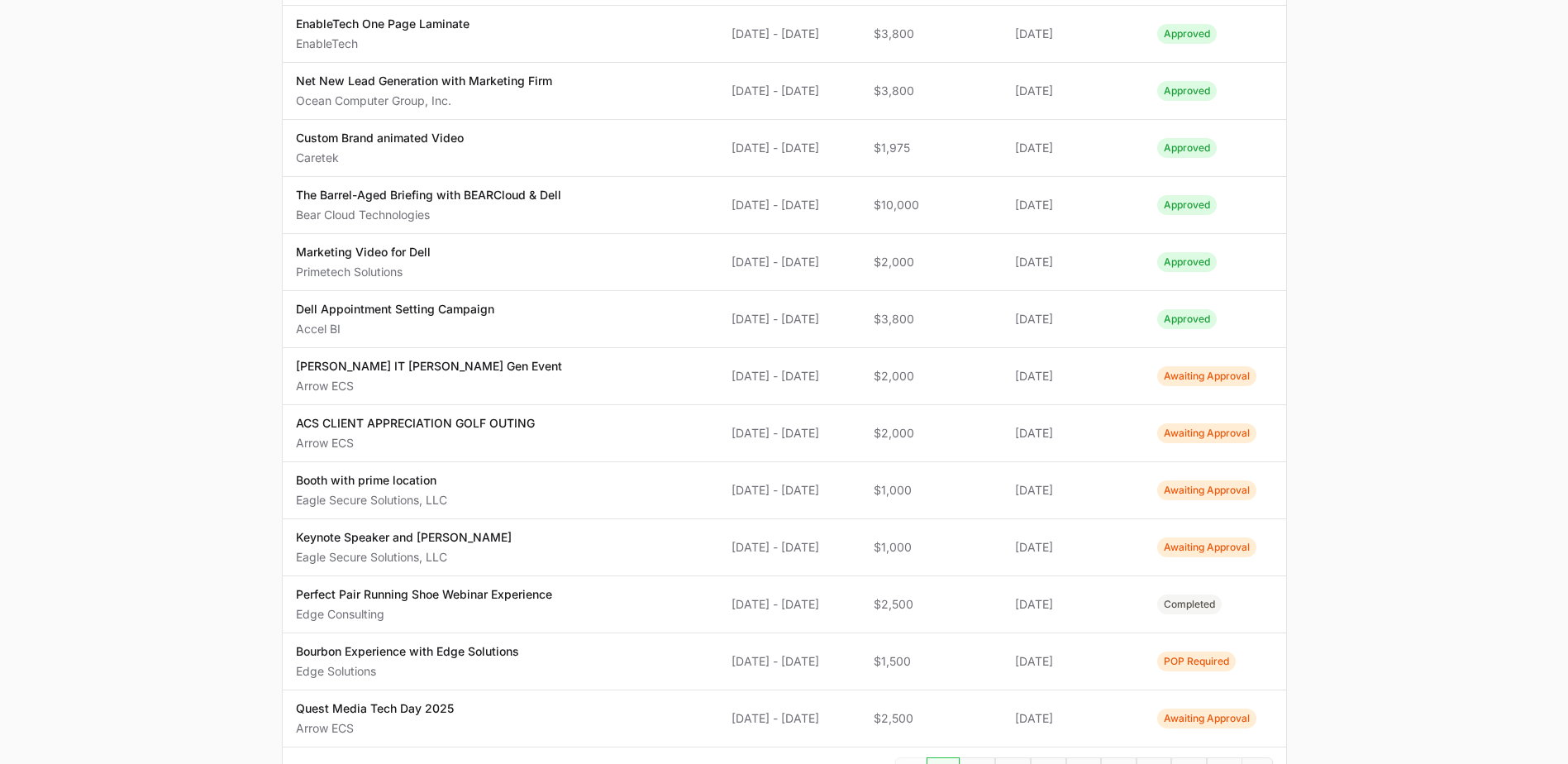
scroll to position [993, 0]
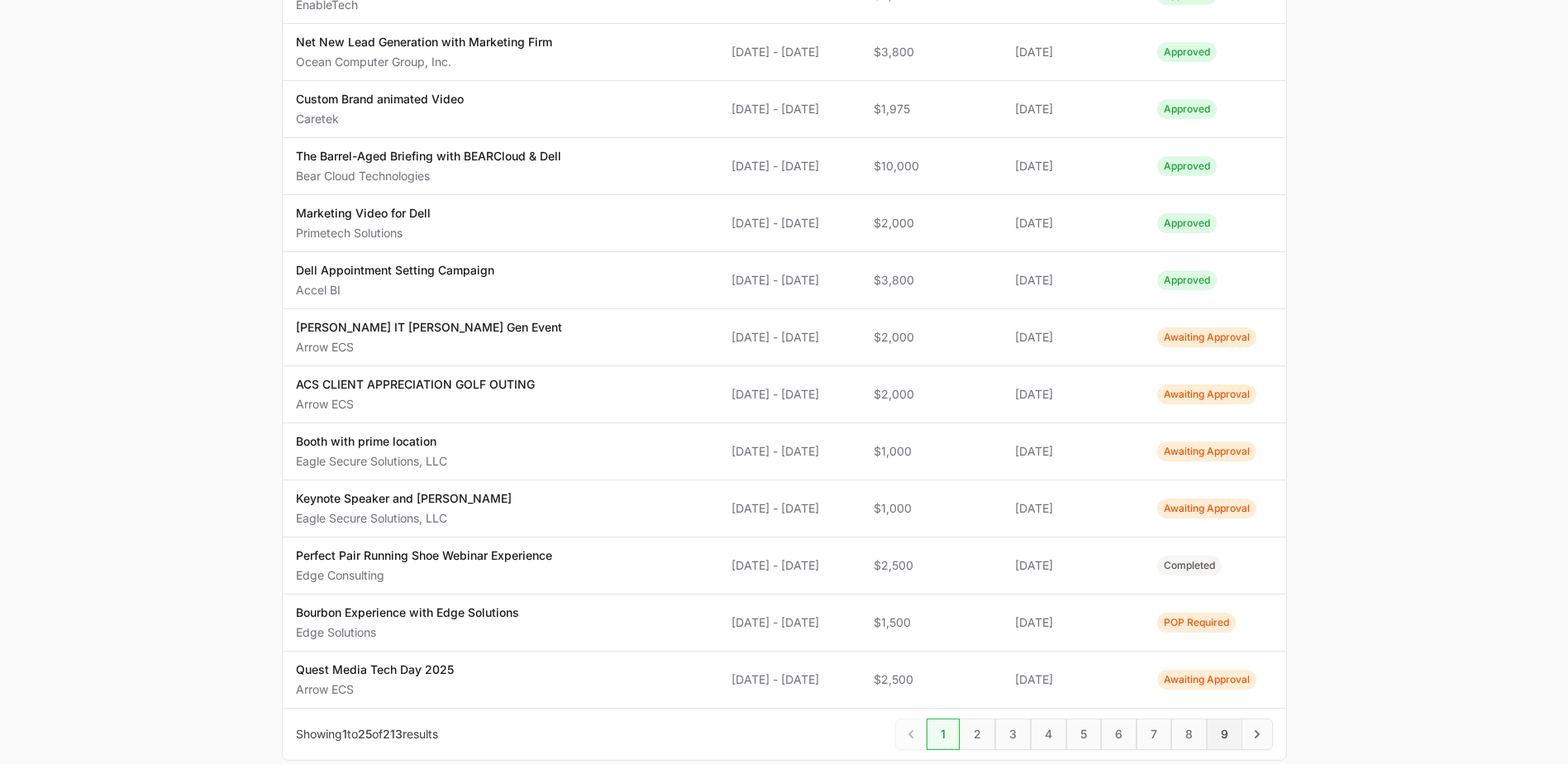
click at [1218, 735] on span "9" at bounding box center [1225, 734] width 35 height 31
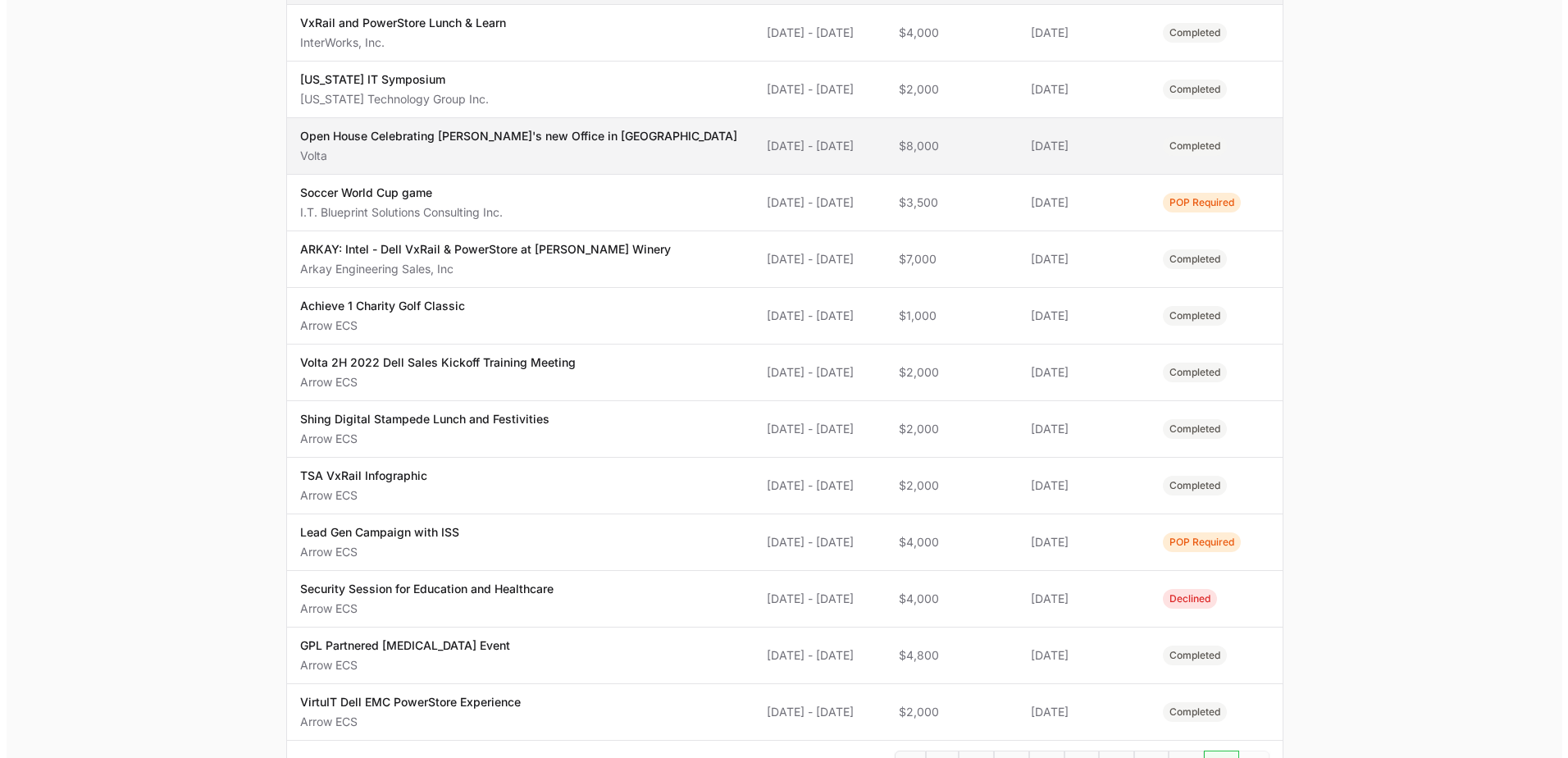
scroll to position [397, 0]
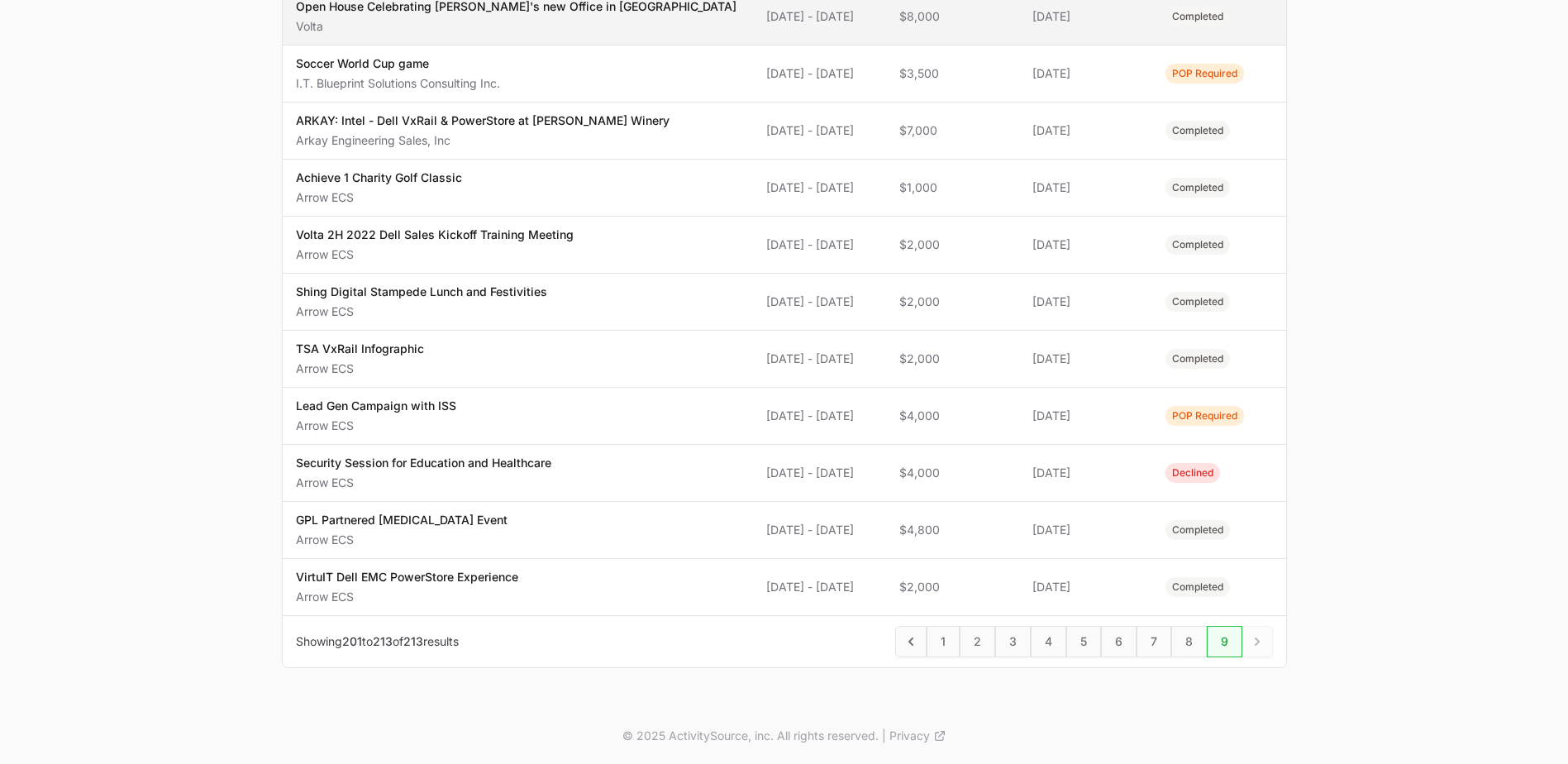
click at [1143, 439] on td "Updated [DATE]" at bounding box center [1086, 417] width 133 height 57
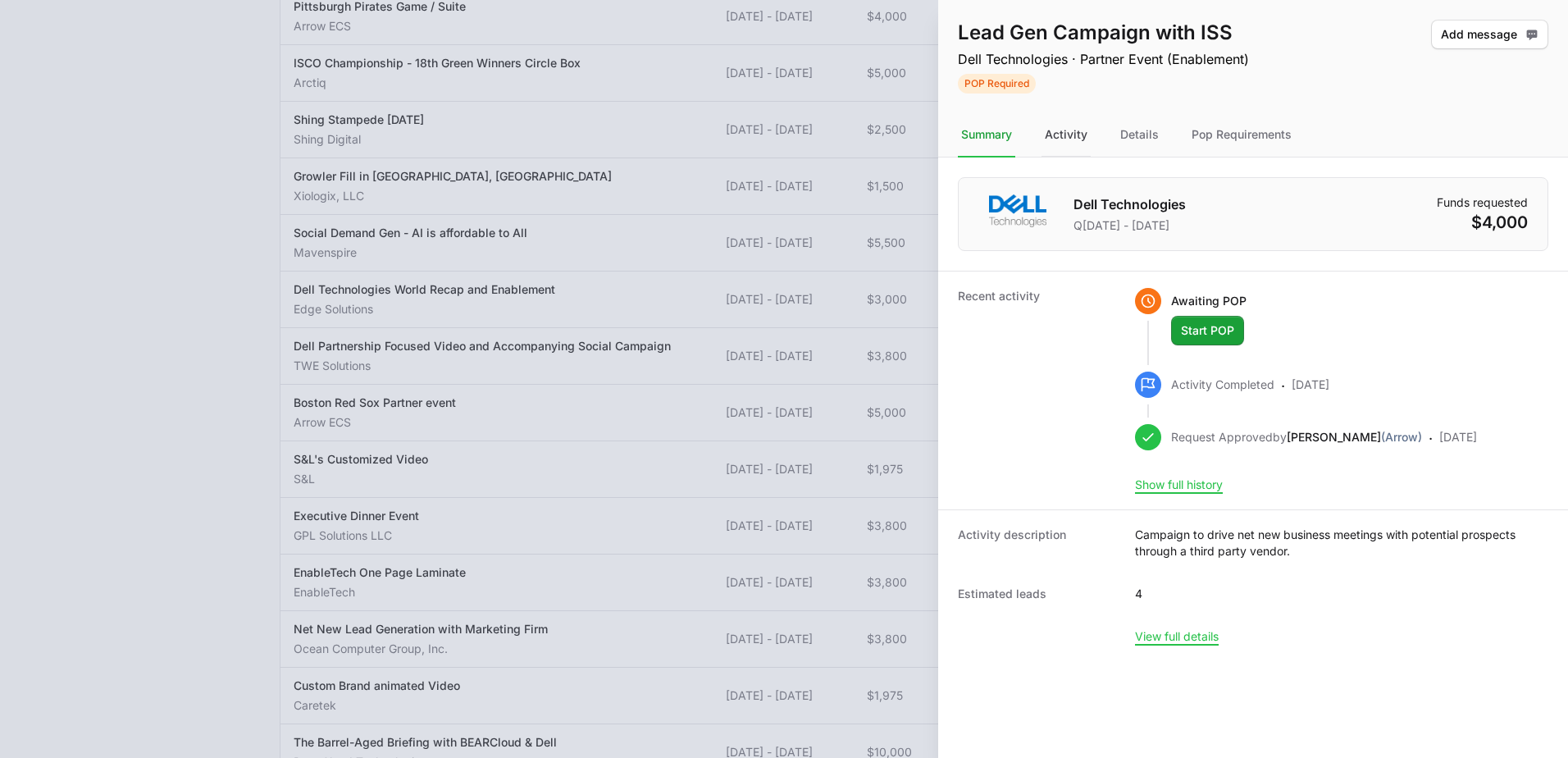
click at [1117, 135] on div "Activity" at bounding box center [1140, 135] width 45 height 44
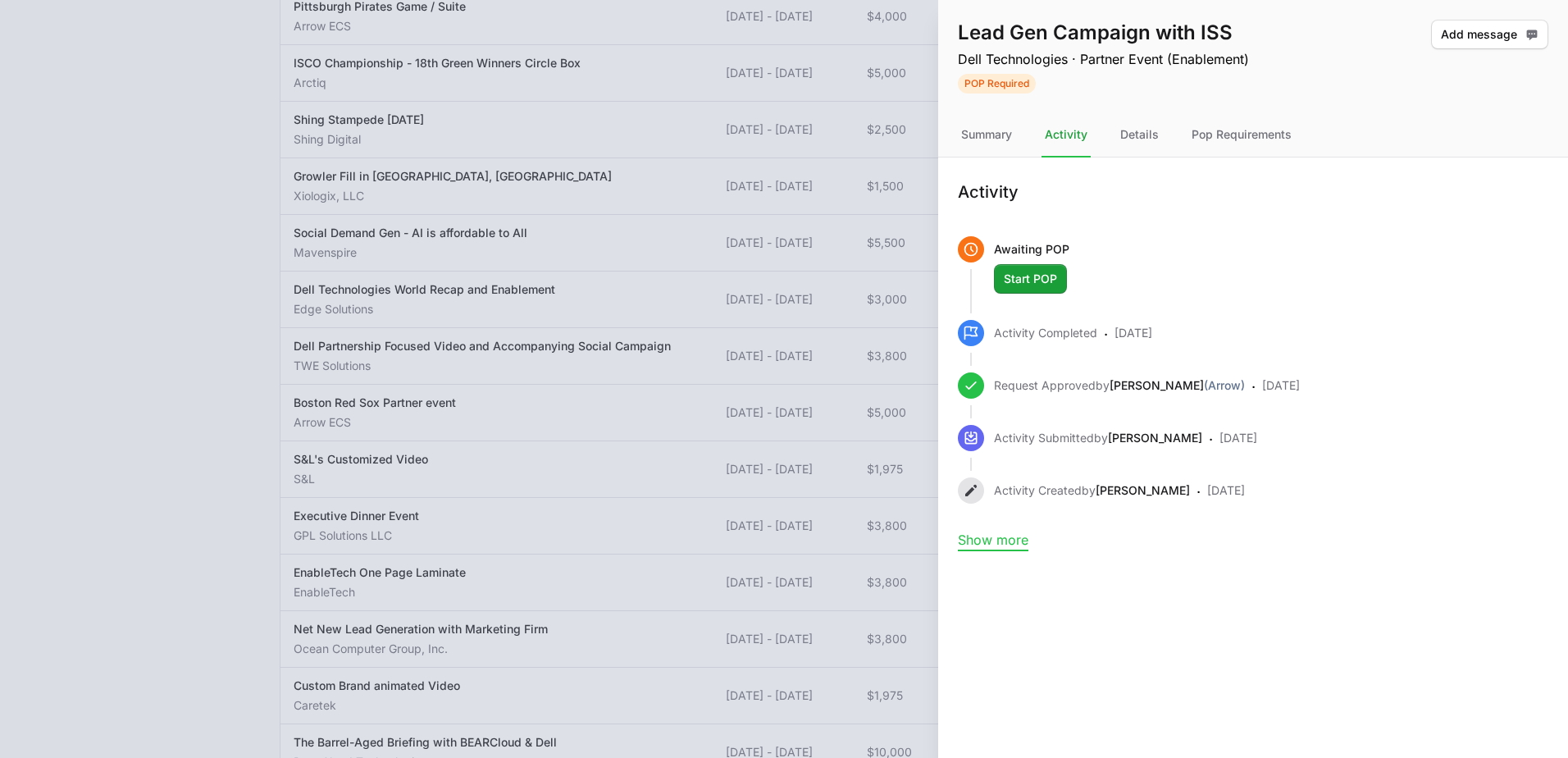
click at [1007, 540] on button "Show more" at bounding box center [993, 540] width 70 height 17
click at [1188, 135] on div "Details" at bounding box center [1241, 135] width 106 height 44
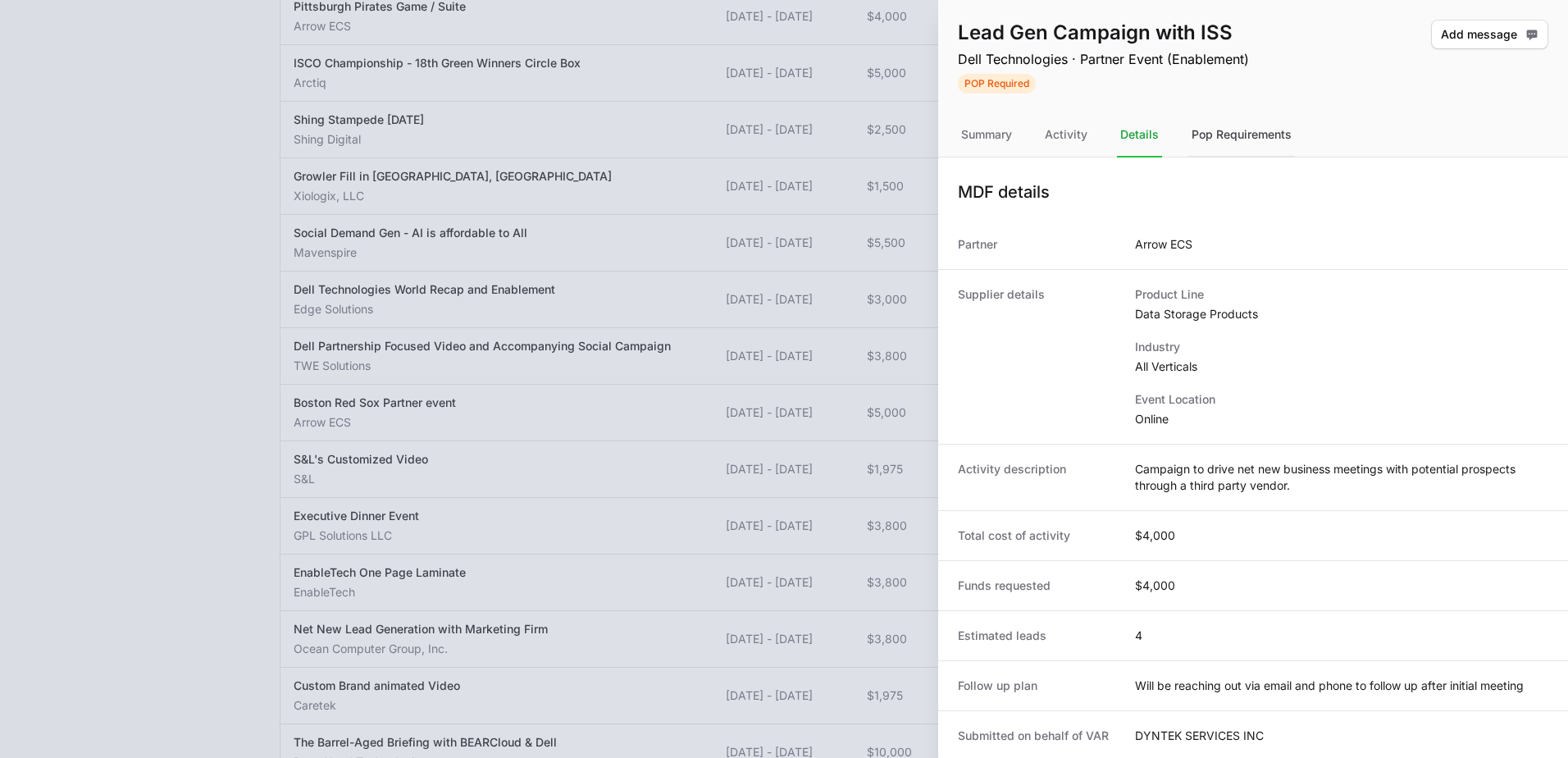
click at [1262, 131] on div "Pop Requirements" at bounding box center [1241, 135] width 106 height 44
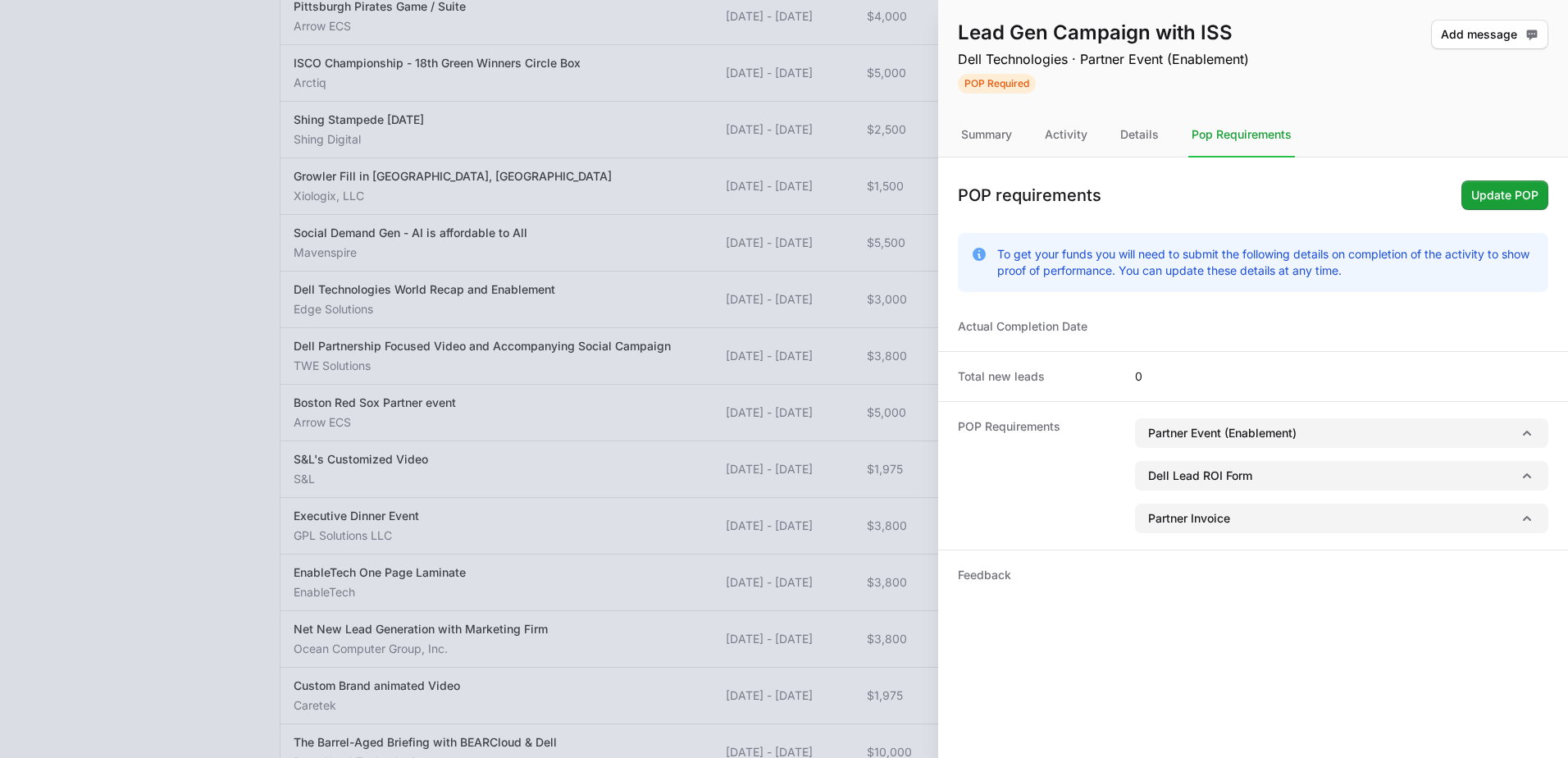
click at [877, 143] on div at bounding box center [784, 379] width 1568 height 758
